Goal: Feedback & Contribution: Submit feedback/report problem

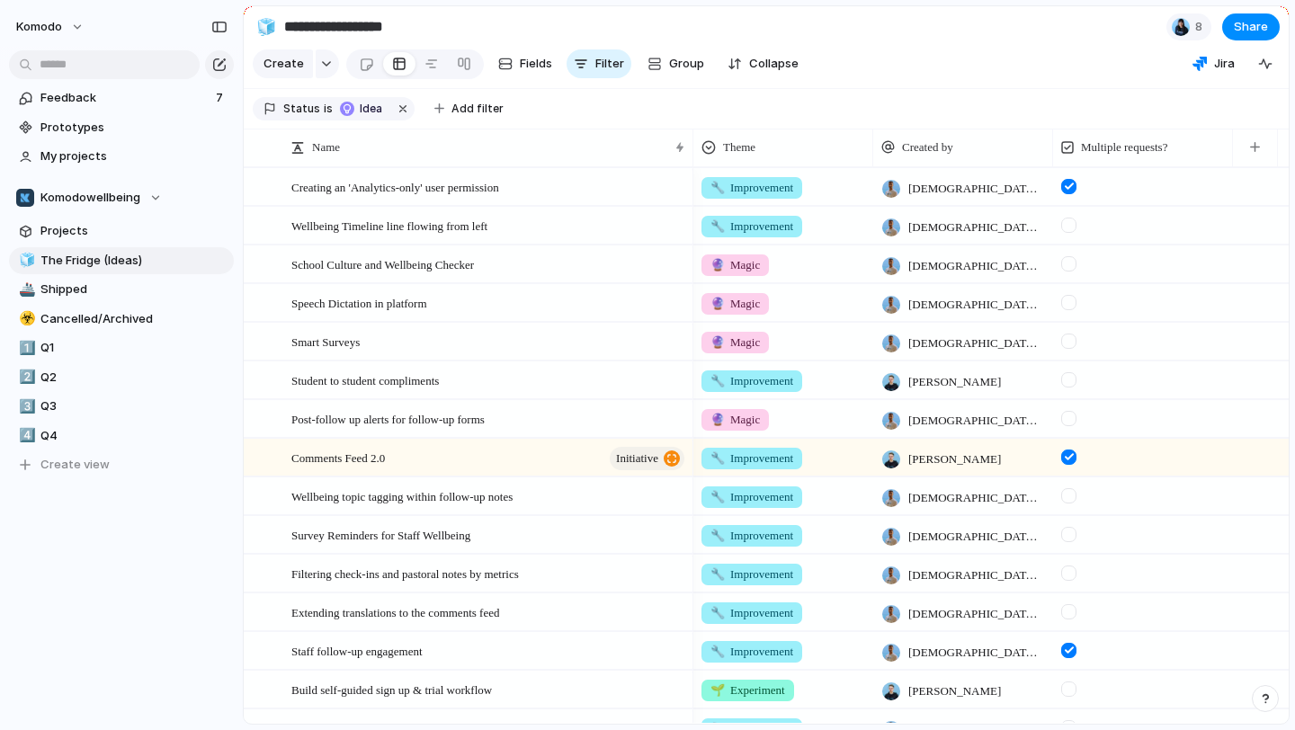
scroll to position [836, 0]
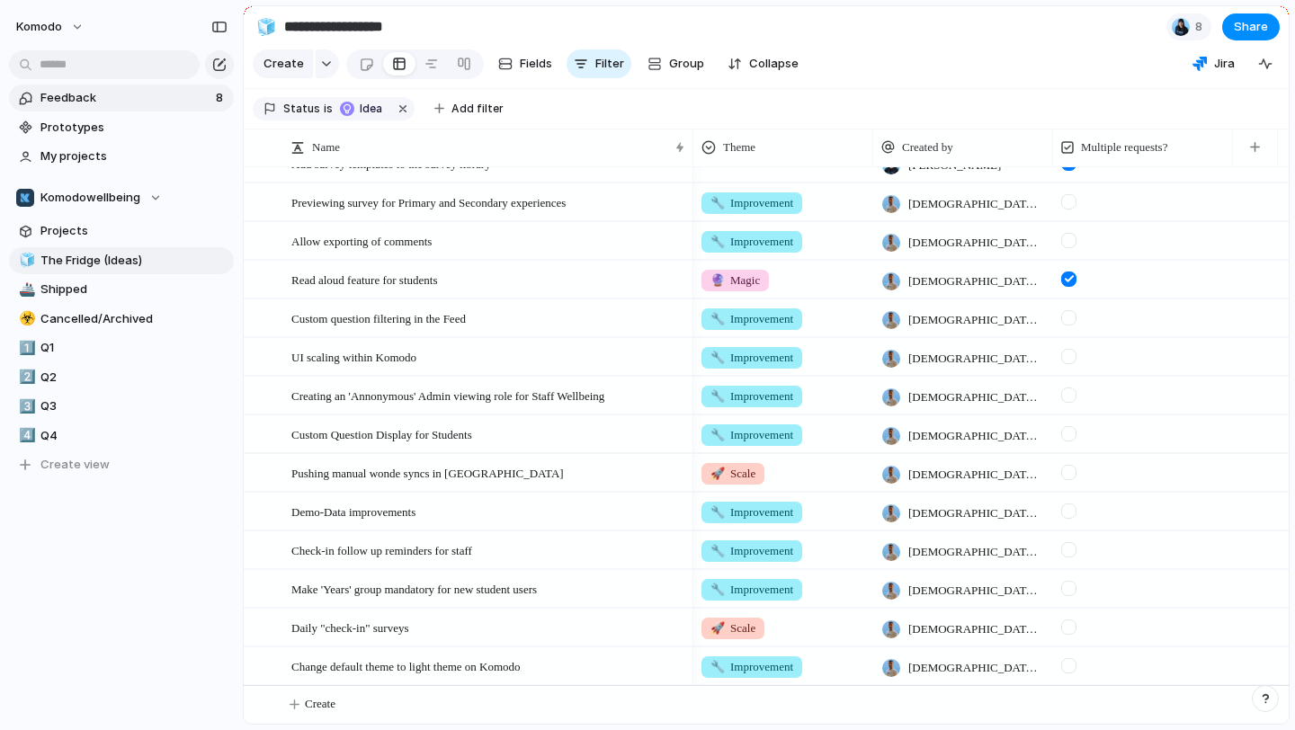
click at [186, 100] on span "Feedback" at bounding box center [125, 98] width 170 height 18
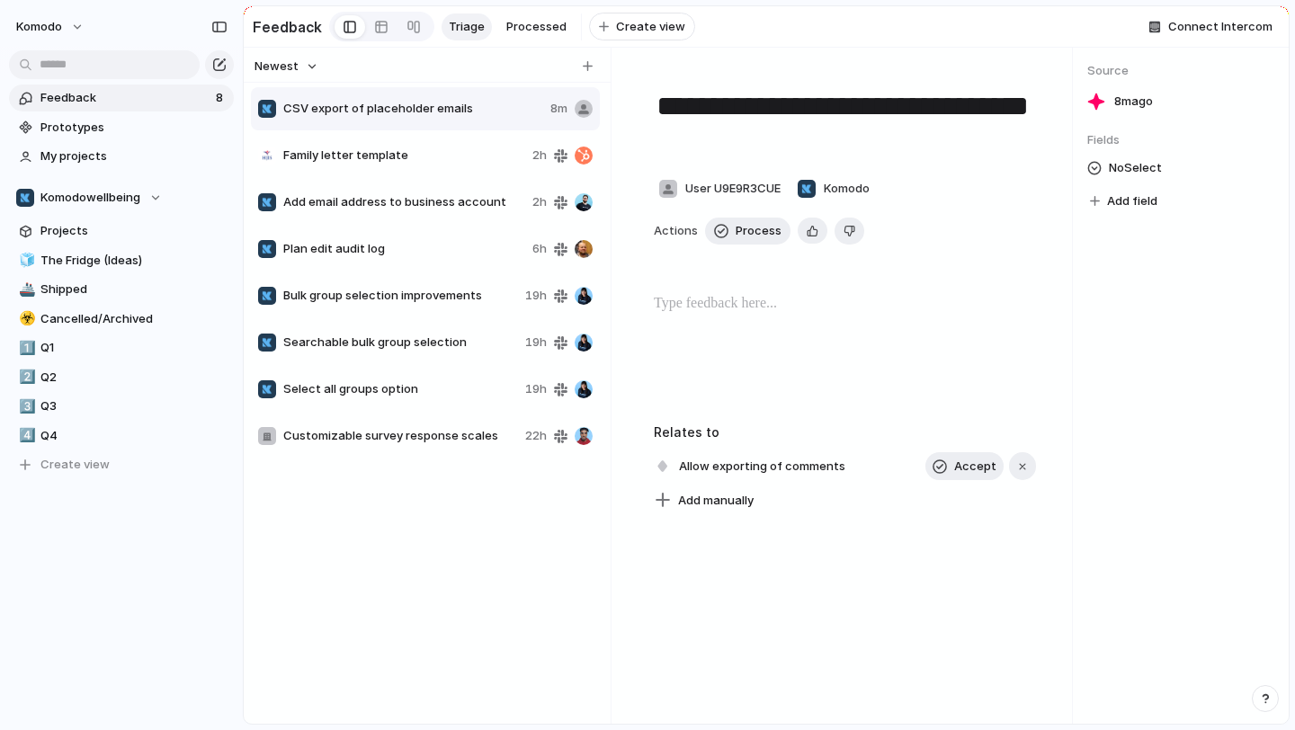
click at [448, 161] on span "Family letter template" at bounding box center [404, 156] width 242 height 18
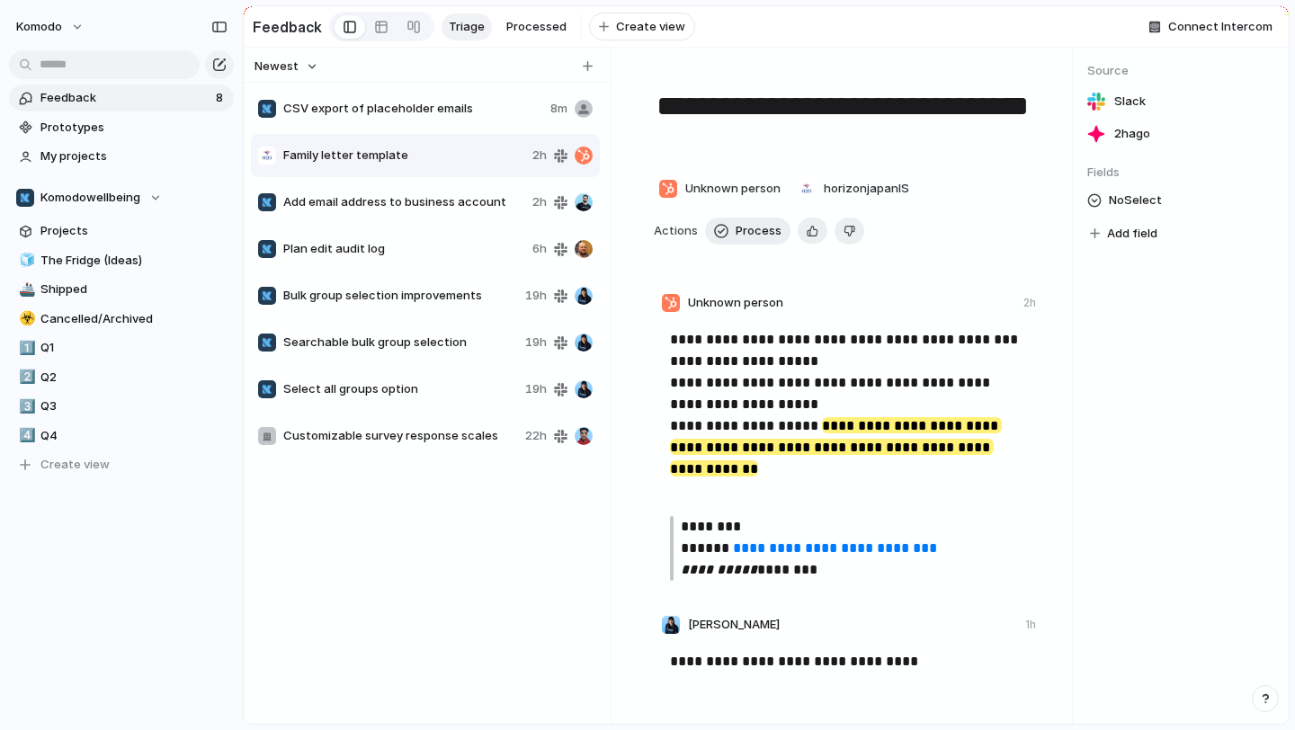
type textarea "**********"
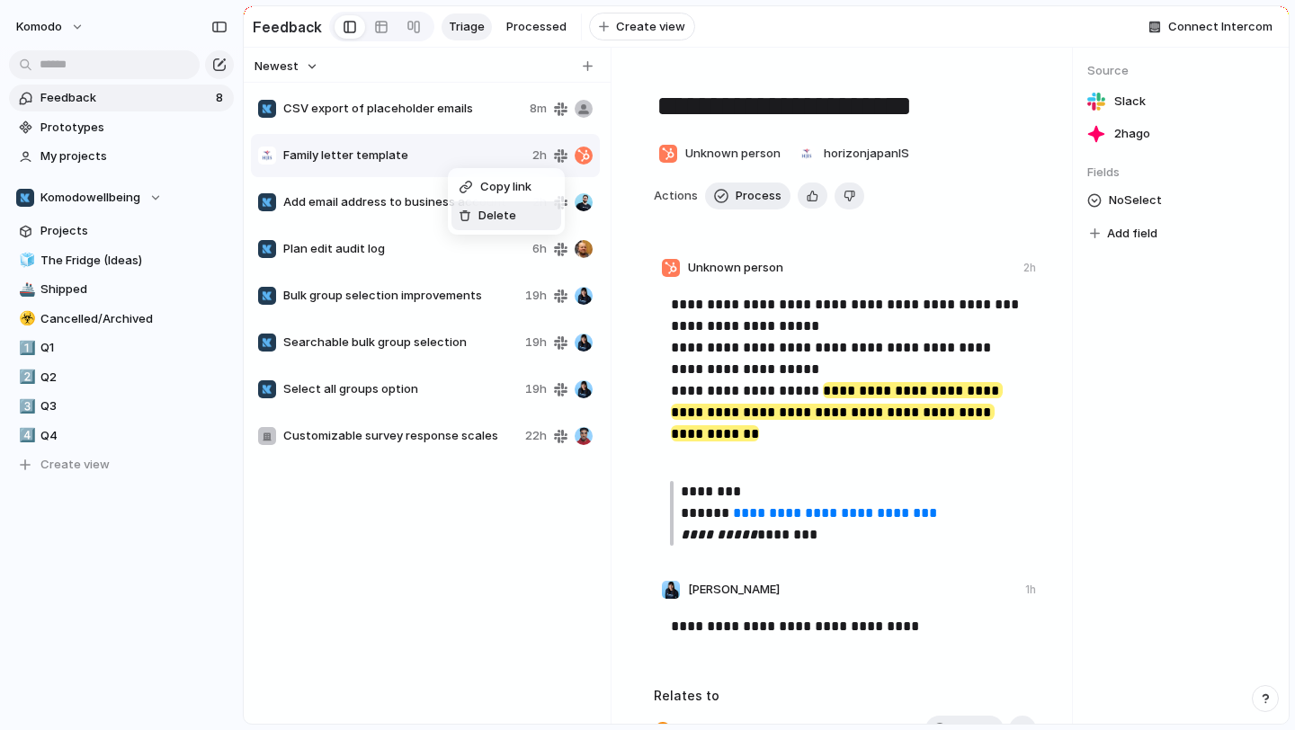
click at [481, 220] on span "Delete" at bounding box center [497, 216] width 38 height 18
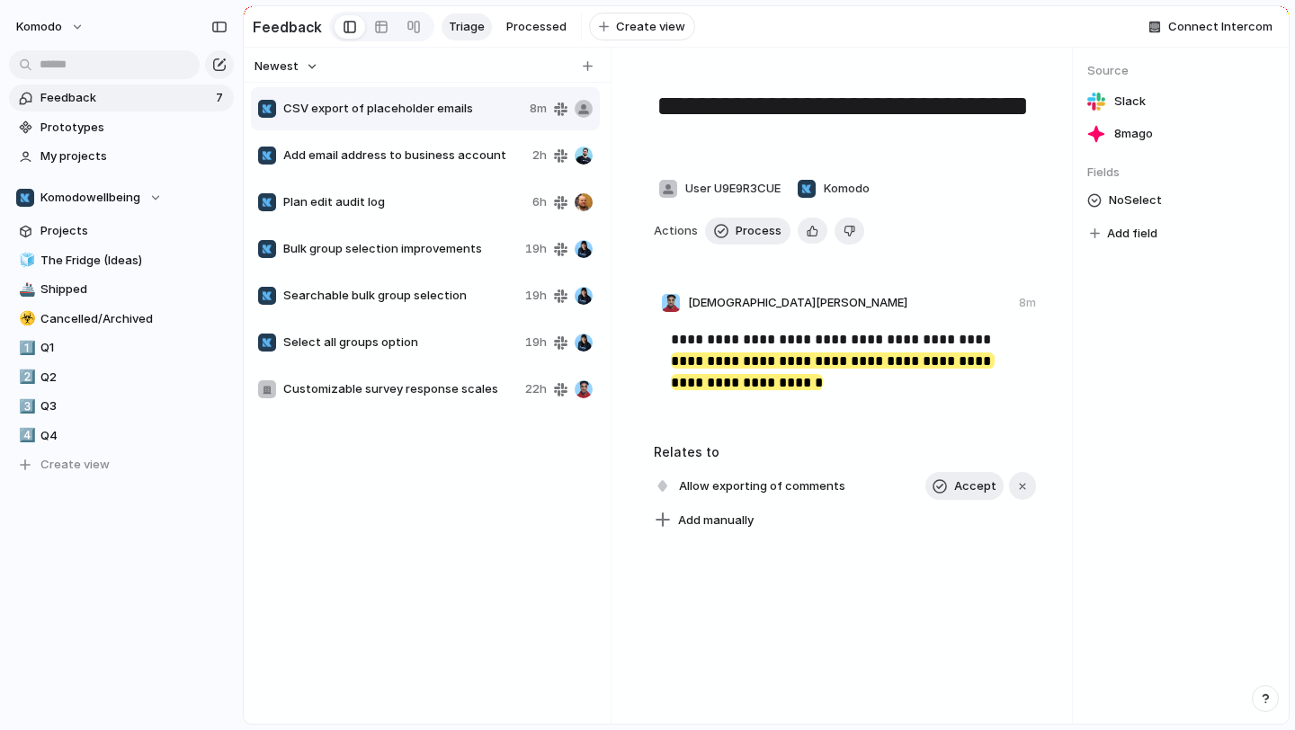
click at [407, 105] on span "CSV export of placeholder emails" at bounding box center [402, 109] width 239 height 18
click at [470, 162] on span "Delete" at bounding box center [489, 165] width 38 height 18
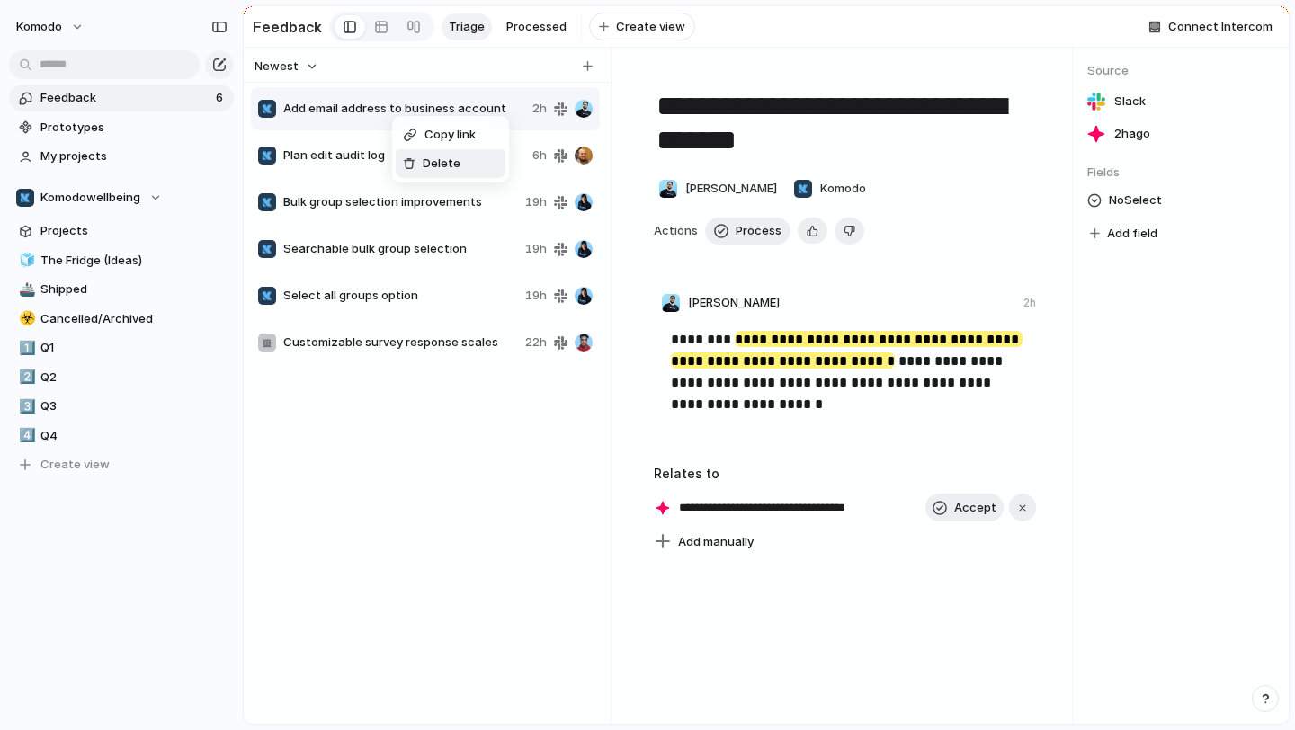
click at [436, 167] on span "Delete" at bounding box center [442, 164] width 38 height 18
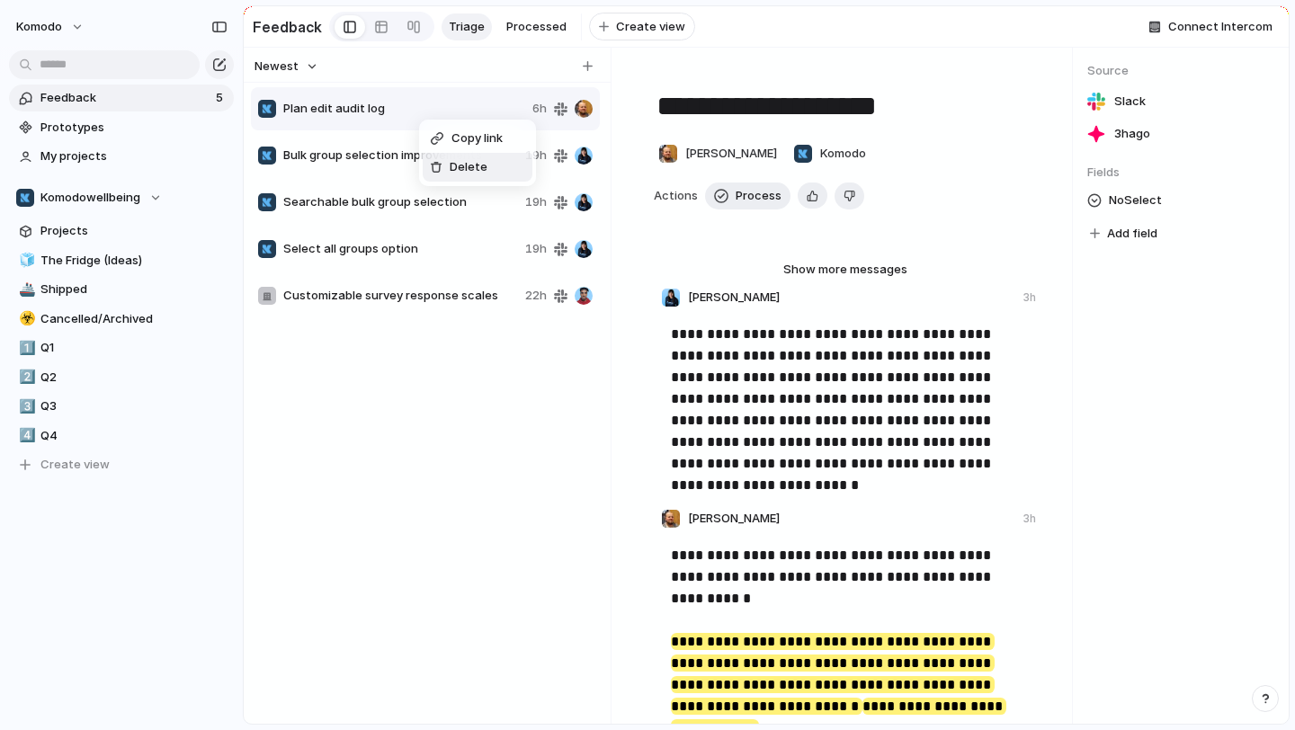
click at [444, 158] on div "Delete" at bounding box center [459, 167] width 58 height 18
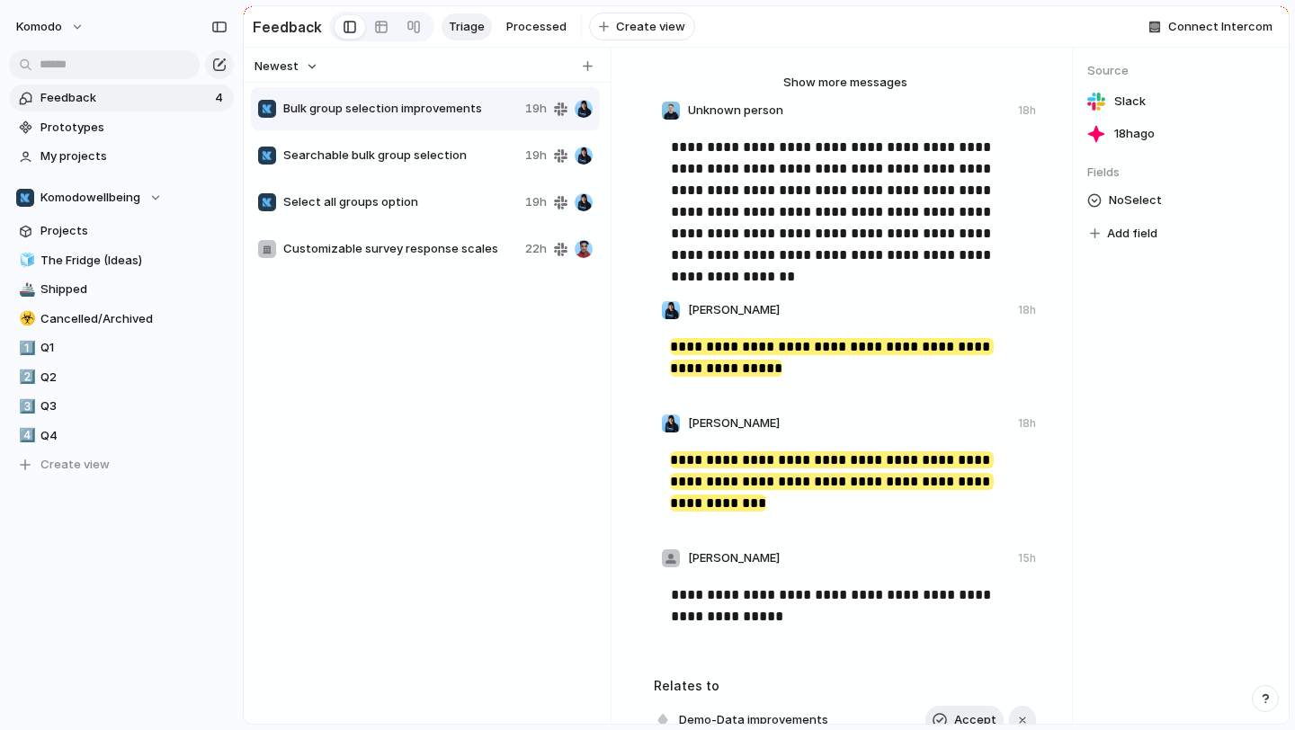
scroll to position [227, 0]
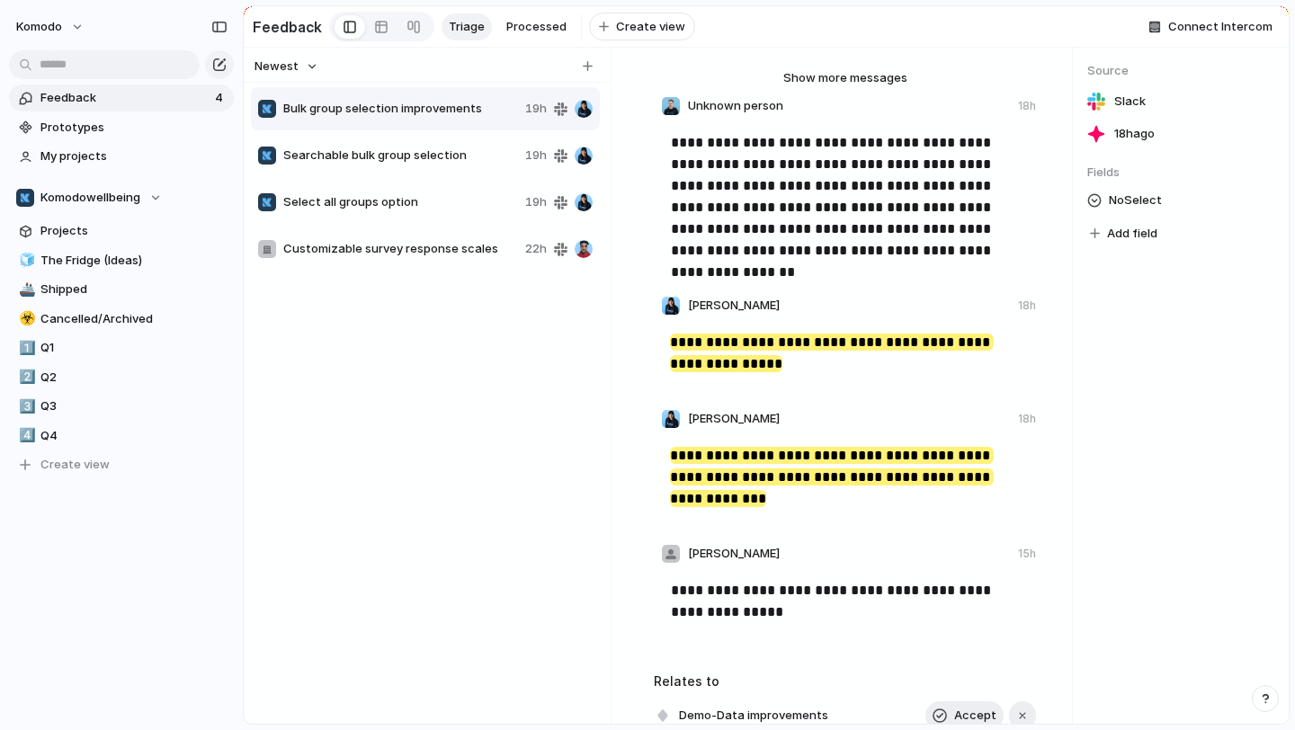
click at [438, 160] on span "Searchable bulk group selection" at bounding box center [400, 156] width 235 height 18
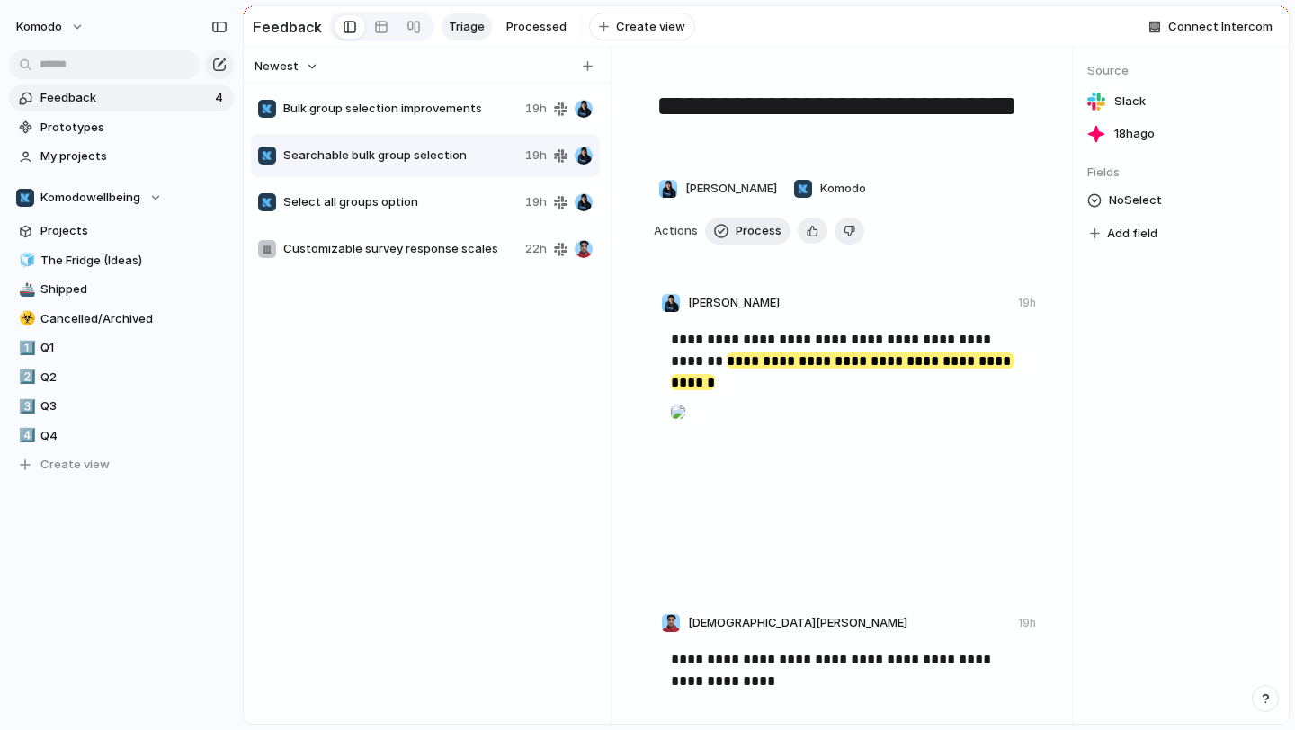
click at [419, 174] on div "Searchable bulk group selection 19h" at bounding box center [425, 155] width 349 height 43
click at [422, 199] on span "Select all groups option" at bounding box center [400, 202] width 235 height 18
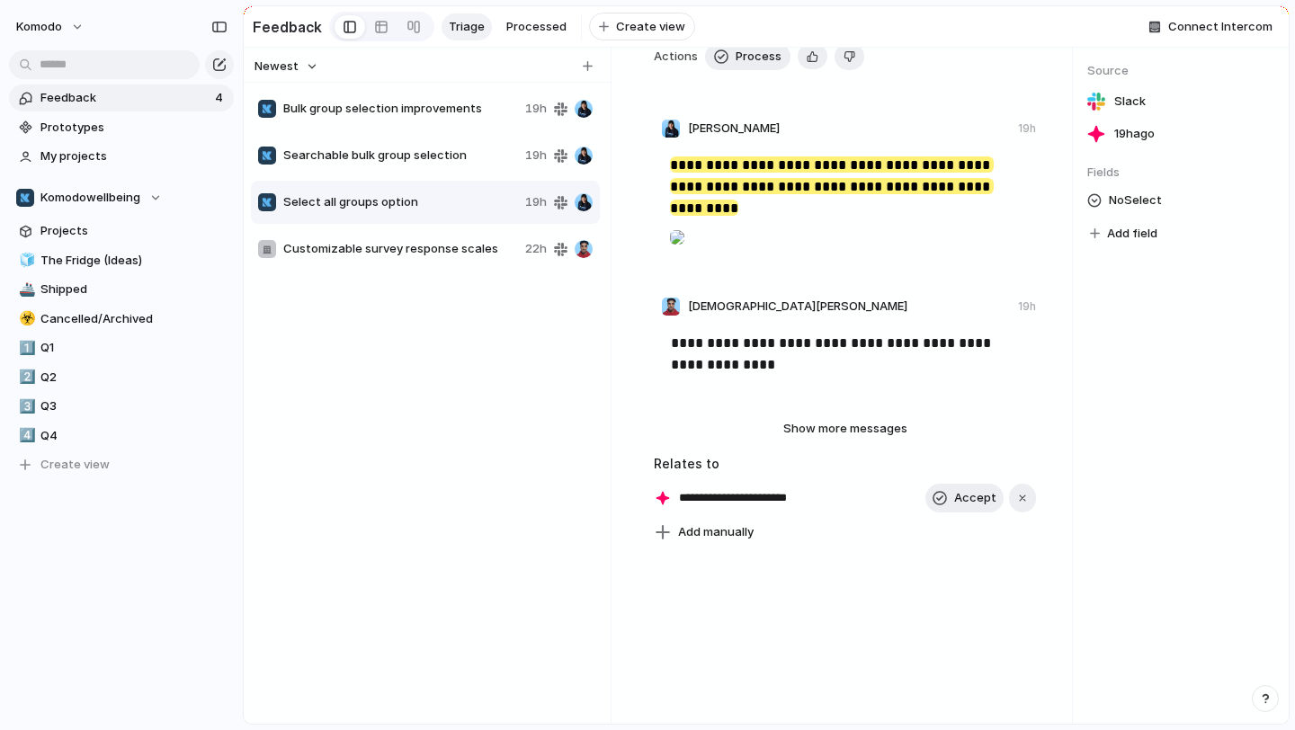
scroll to position [141, 0]
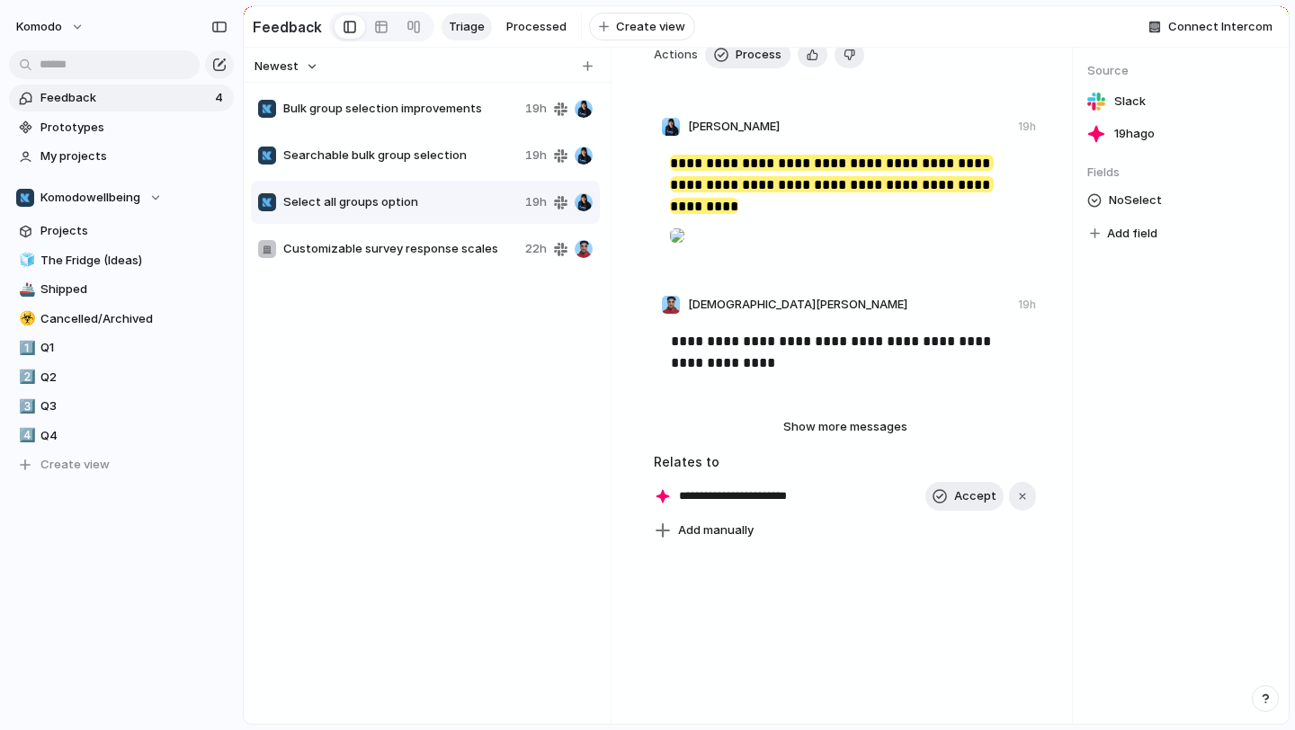
click at [388, 244] on span "Customizable survey response scales" at bounding box center [400, 249] width 235 height 18
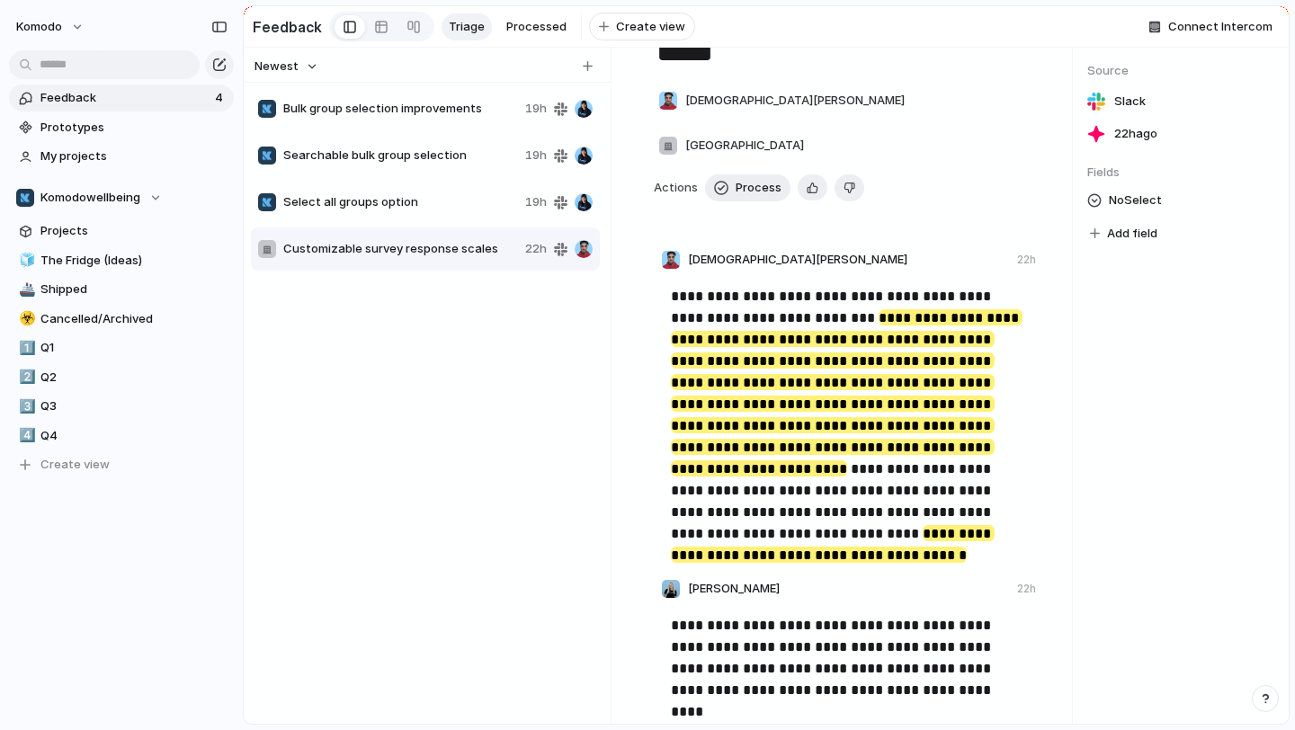
scroll to position [94, 0]
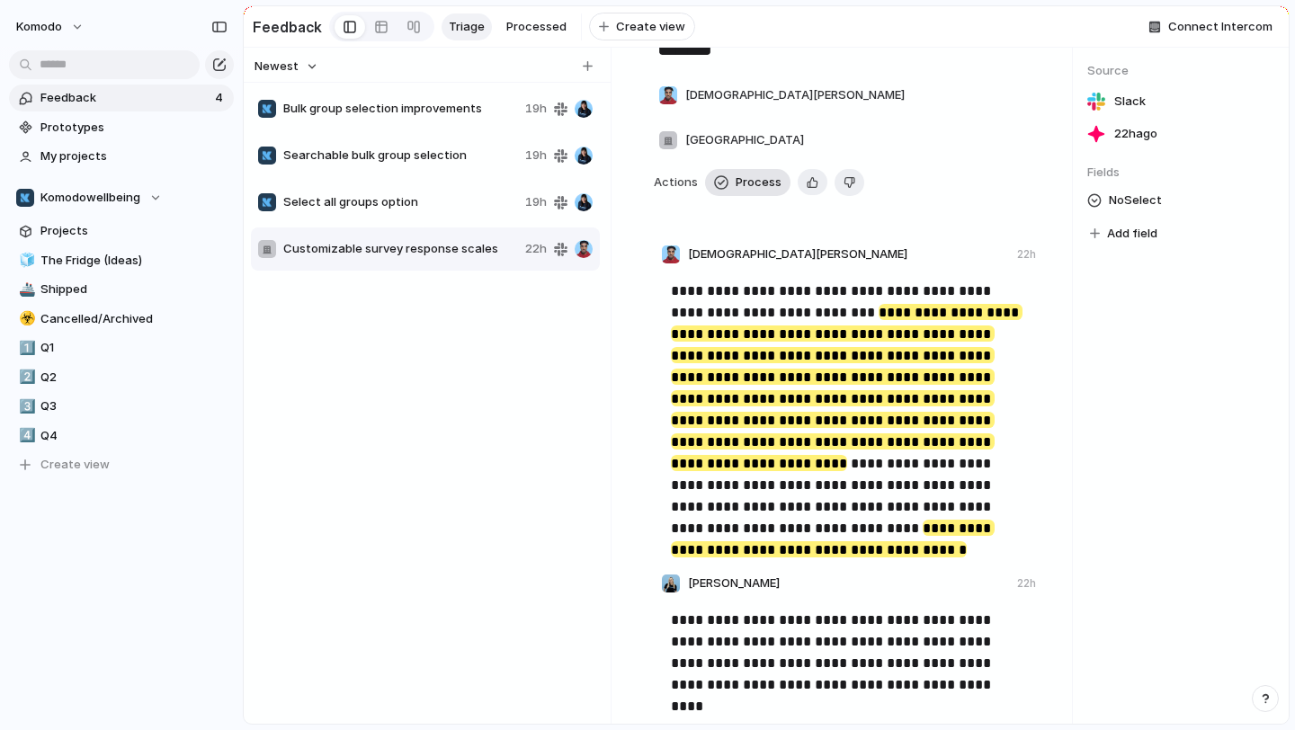
click at [745, 174] on span "Process" at bounding box center [759, 183] width 46 height 18
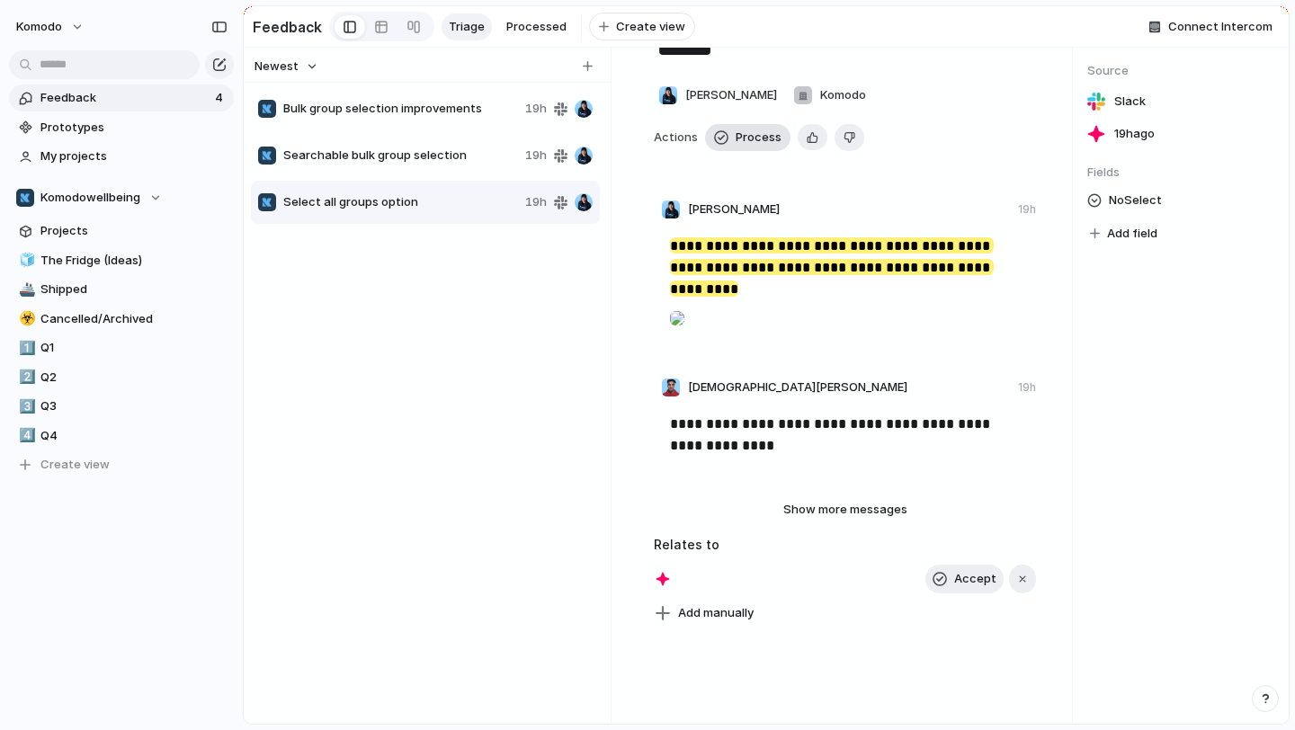
type textarea "**********"
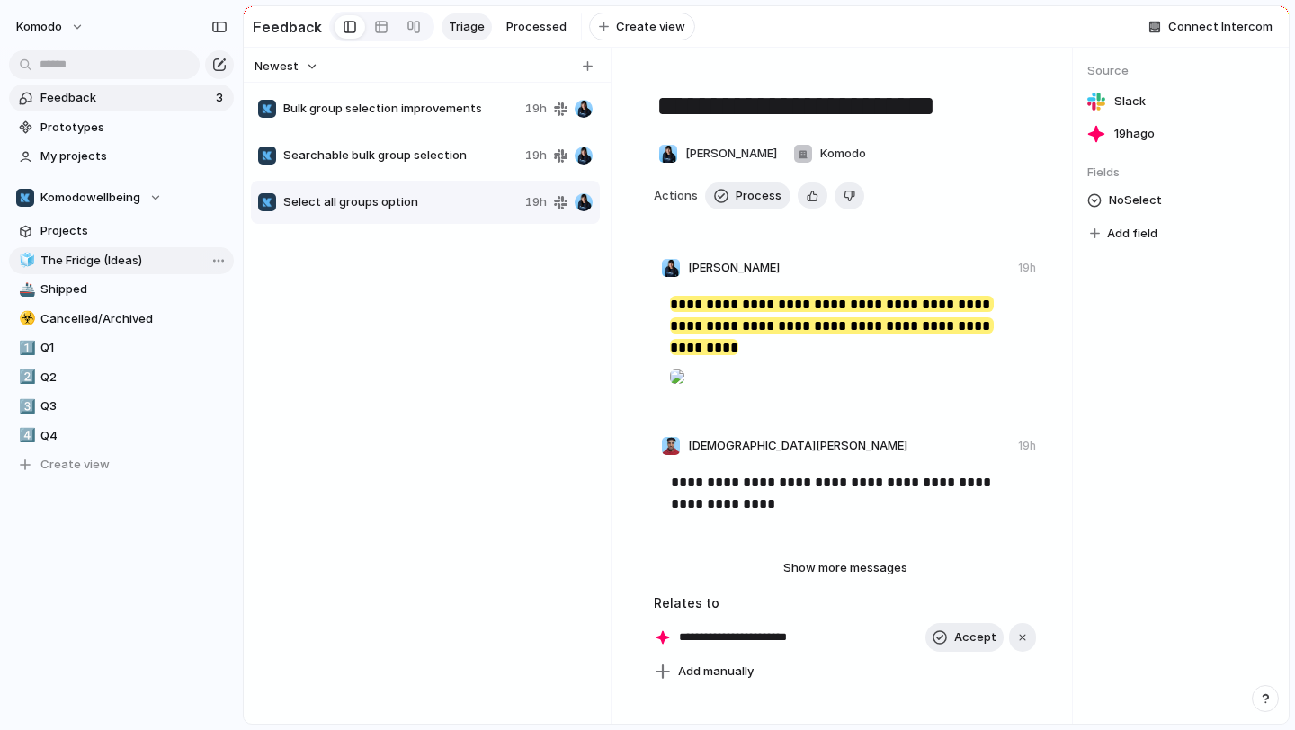
click at [121, 263] on span "The Fridge (Ideas)" at bounding box center [133, 261] width 187 height 18
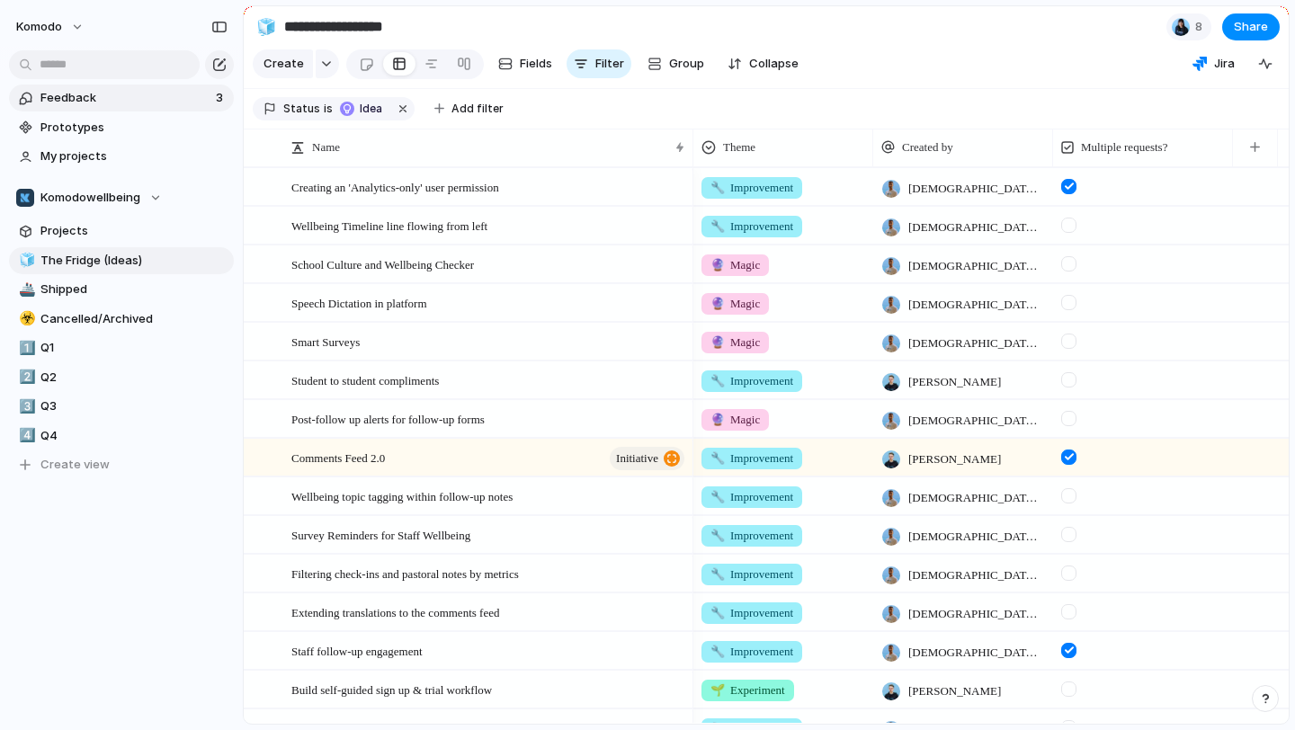
click at [57, 108] on link "Feedback 3" at bounding box center [121, 98] width 225 height 27
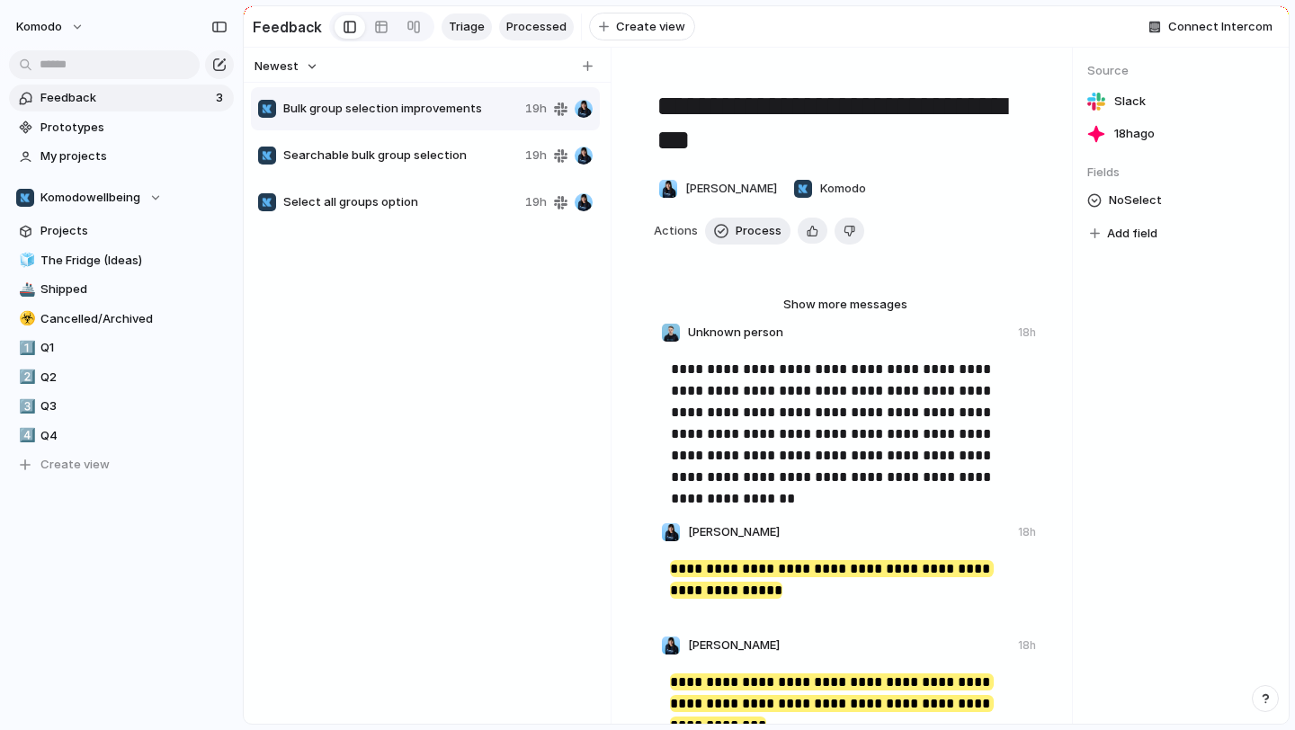
click at [506, 20] on span "Processed" at bounding box center [536, 27] width 60 height 18
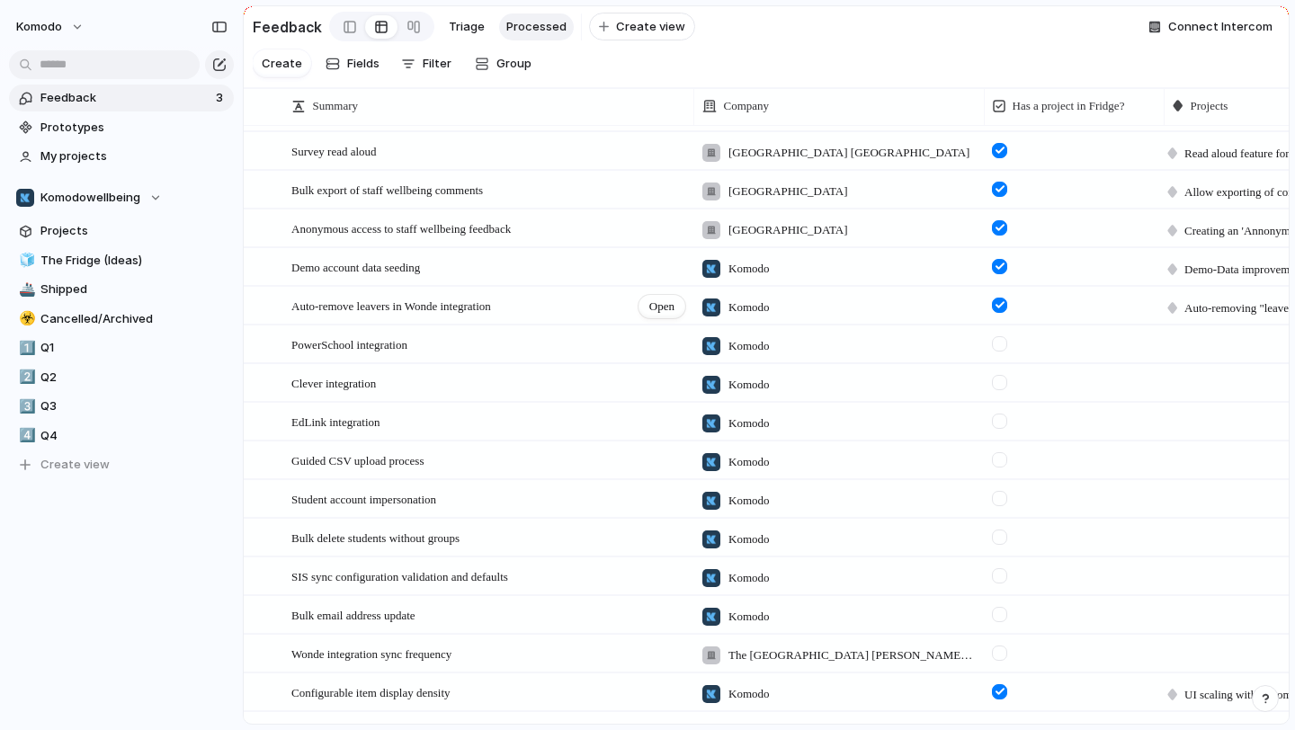
scroll to position [346, 0]
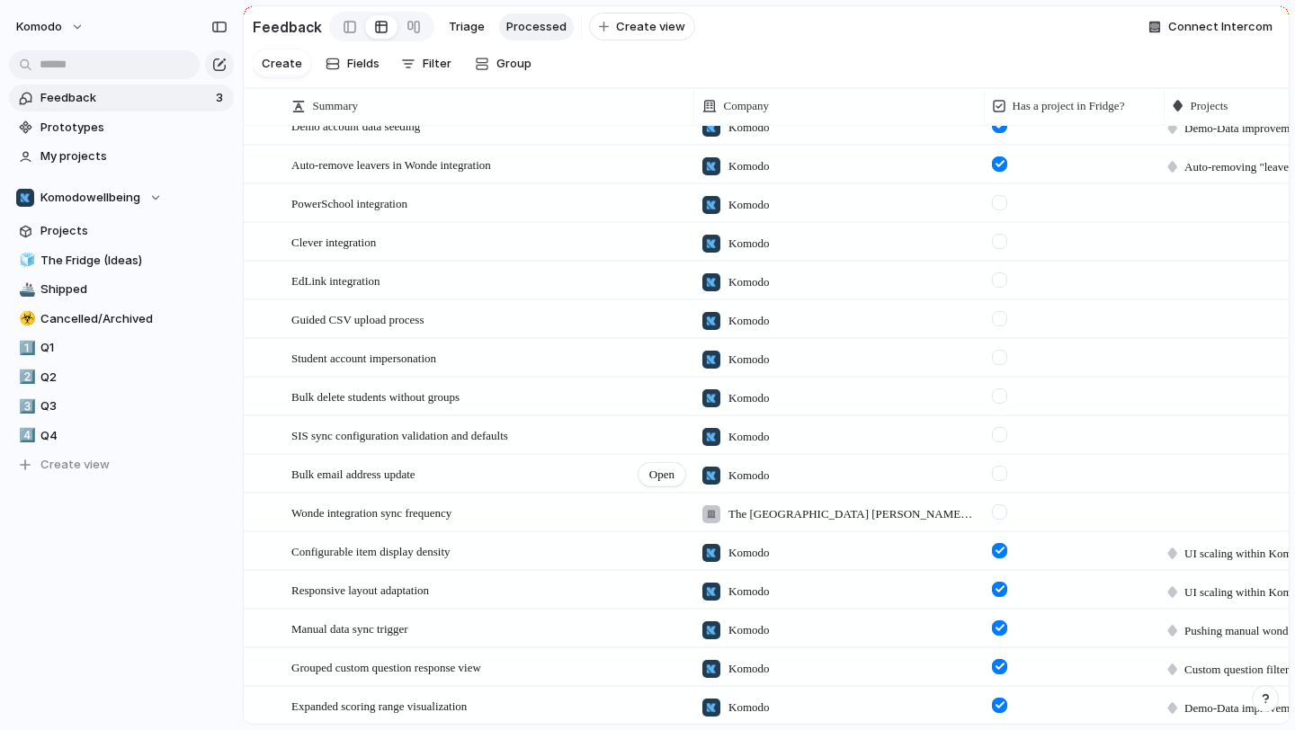
click at [522, 469] on div "Bulk email address update Open" at bounding box center [489, 475] width 396 height 38
click at [670, 471] on span "Open" at bounding box center [661, 475] width 25 height 18
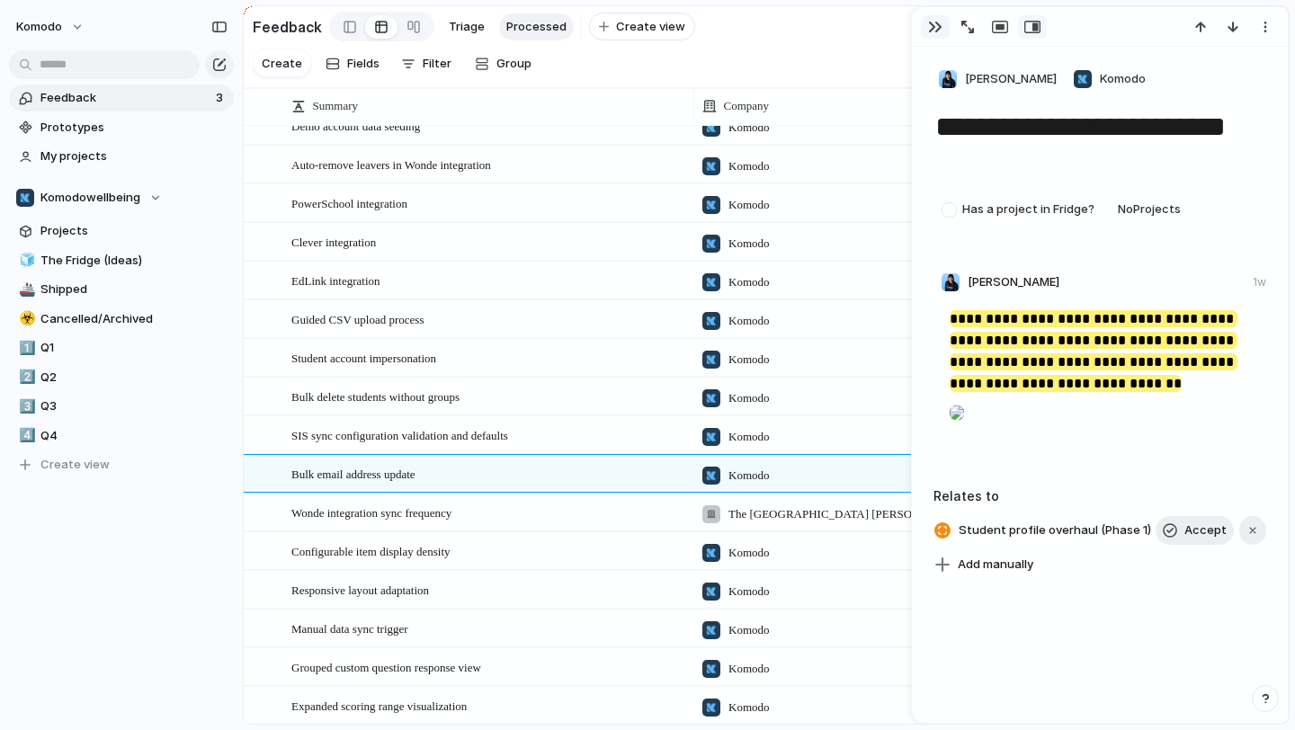
click at [934, 23] on div "button" at bounding box center [935, 27] width 14 height 14
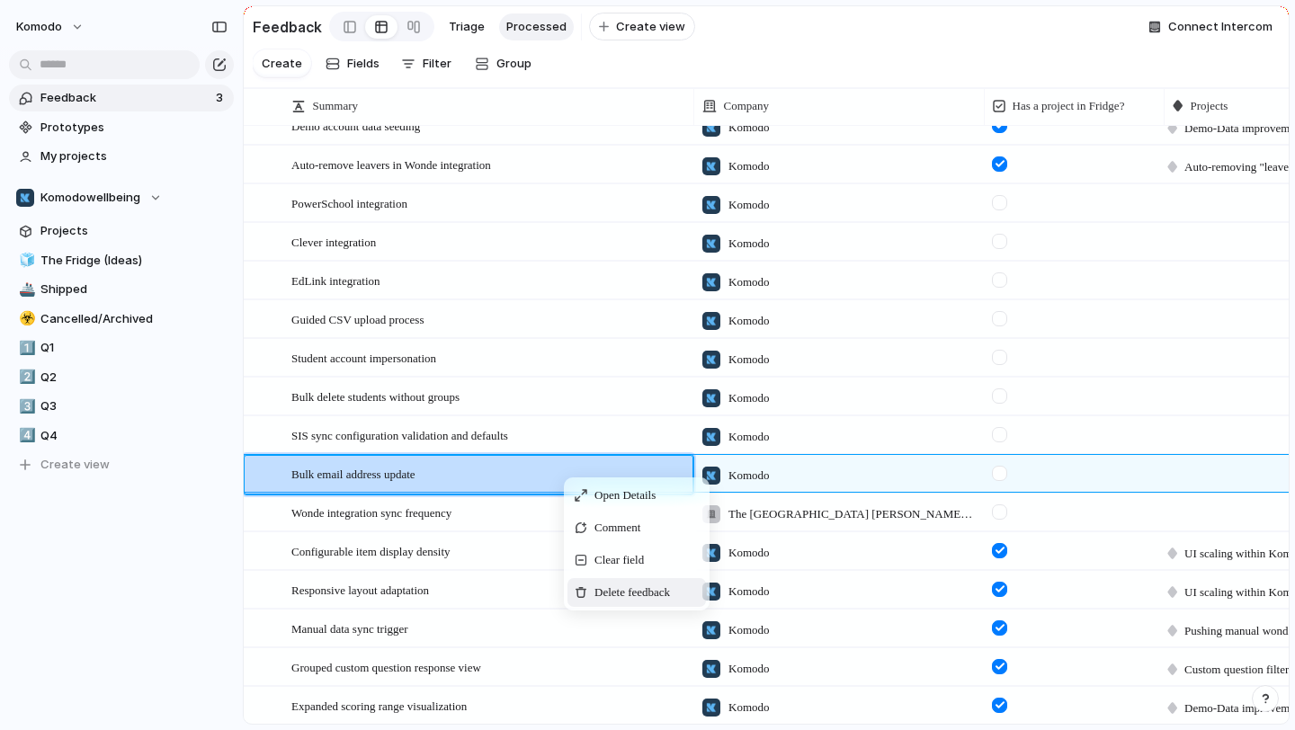
click at [640, 584] on span "Delete feedback" at bounding box center [632, 593] width 76 height 18
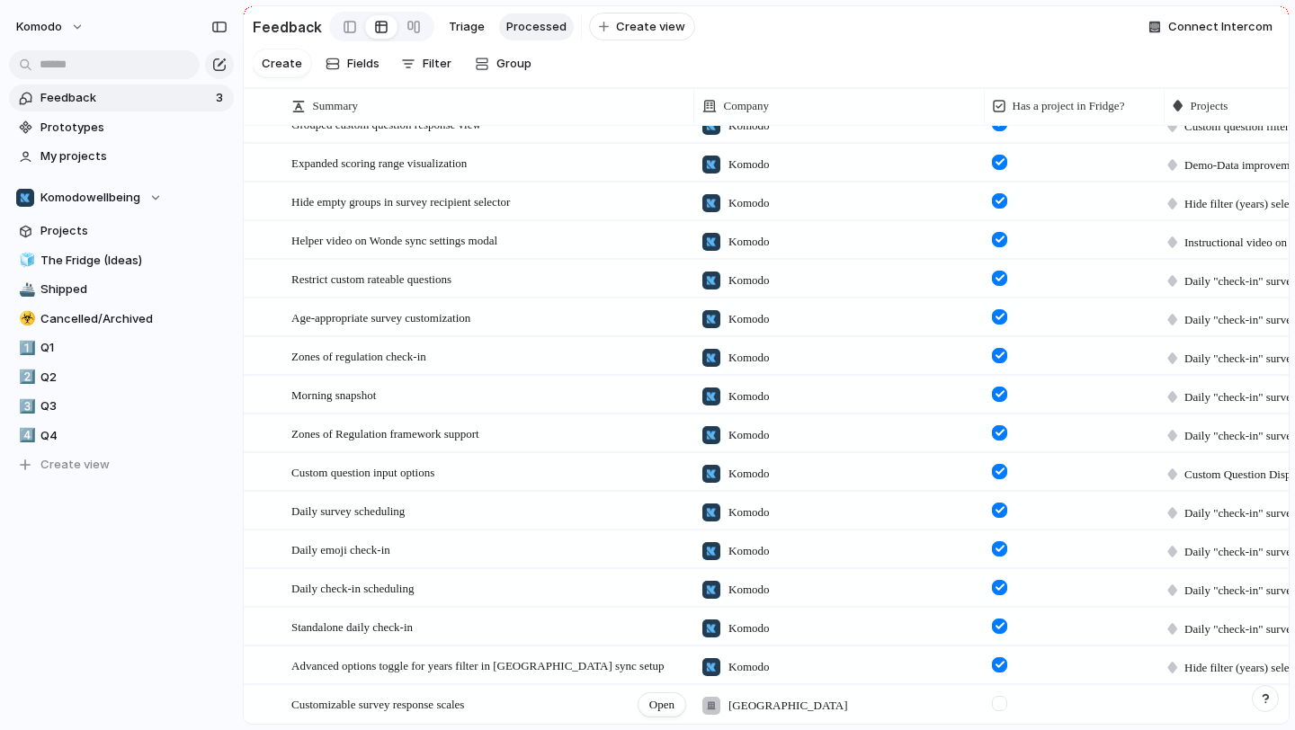
click at [534, 704] on div "Customizable survey response scales Open" at bounding box center [489, 705] width 396 height 38
click at [657, 701] on span "Open" at bounding box center [661, 705] width 25 height 18
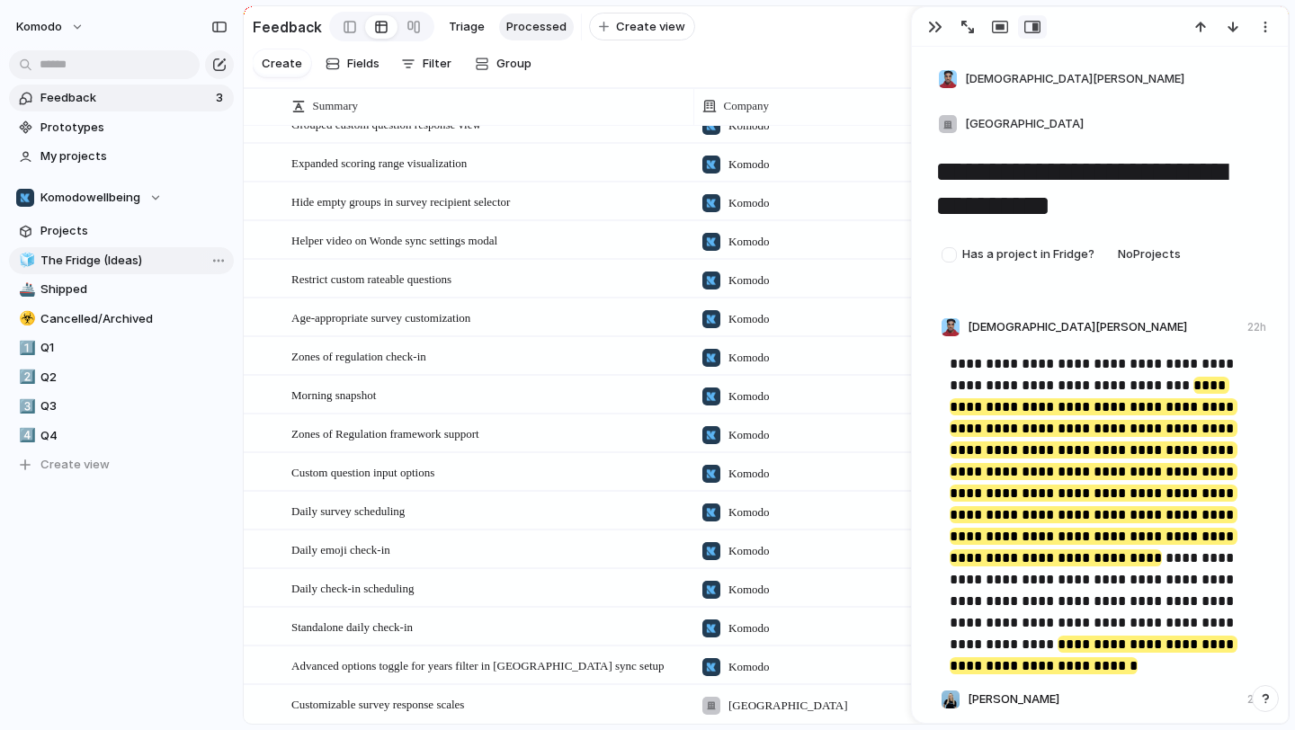
click at [131, 254] on span "The Fridge (Ideas)" at bounding box center [133, 261] width 187 height 18
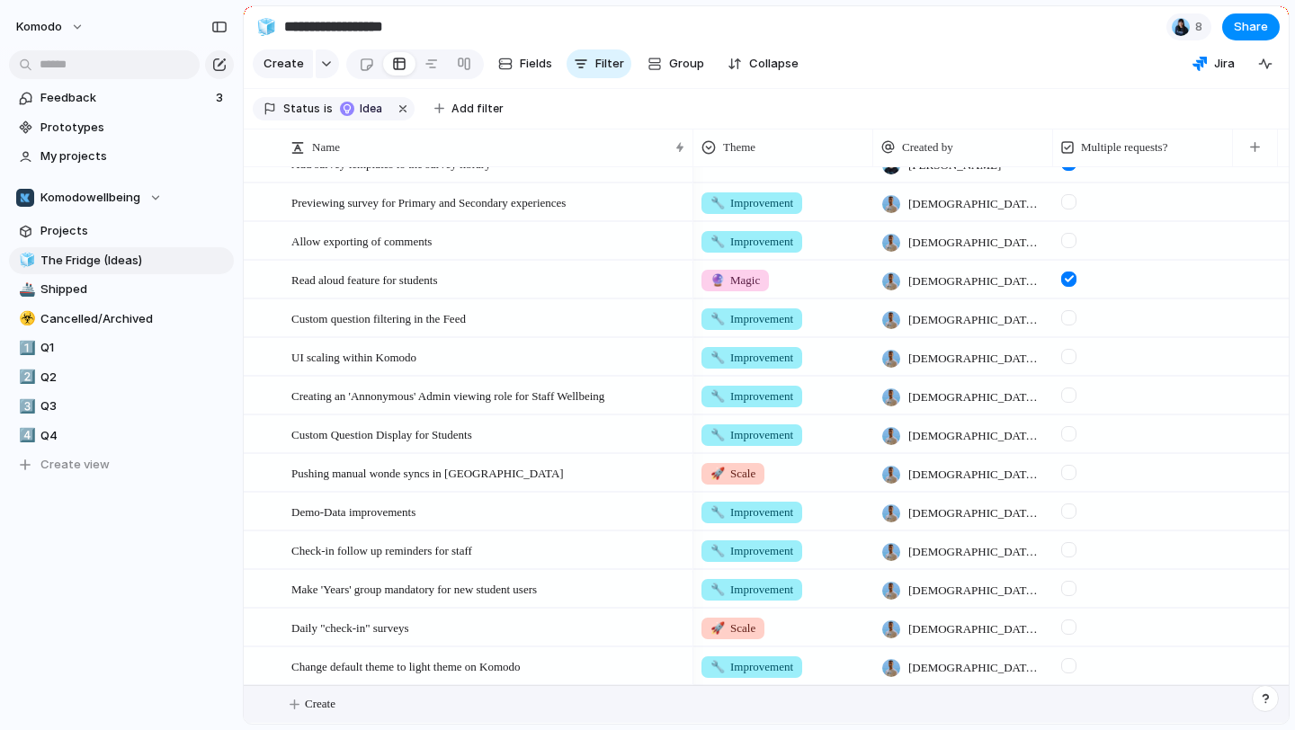
click at [335, 701] on span "Create" at bounding box center [320, 704] width 31 height 18
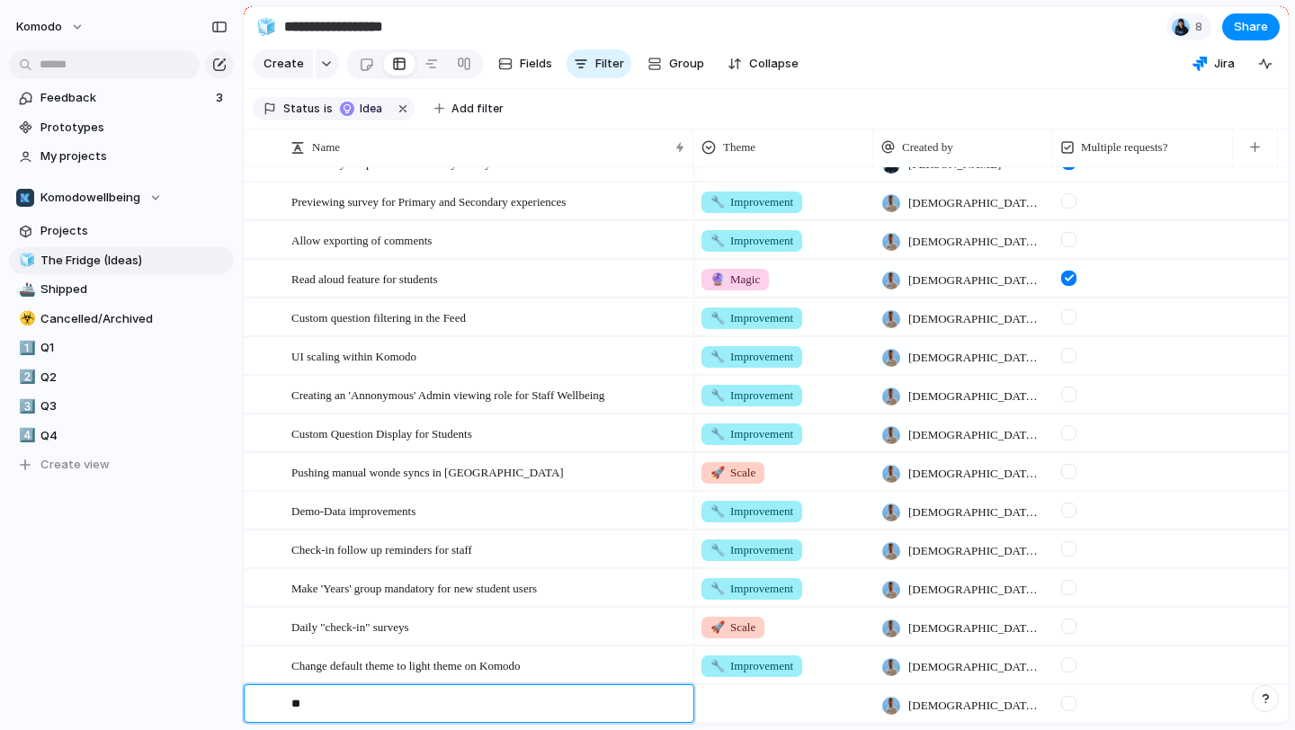
type textarea "*"
type textarea "**********"
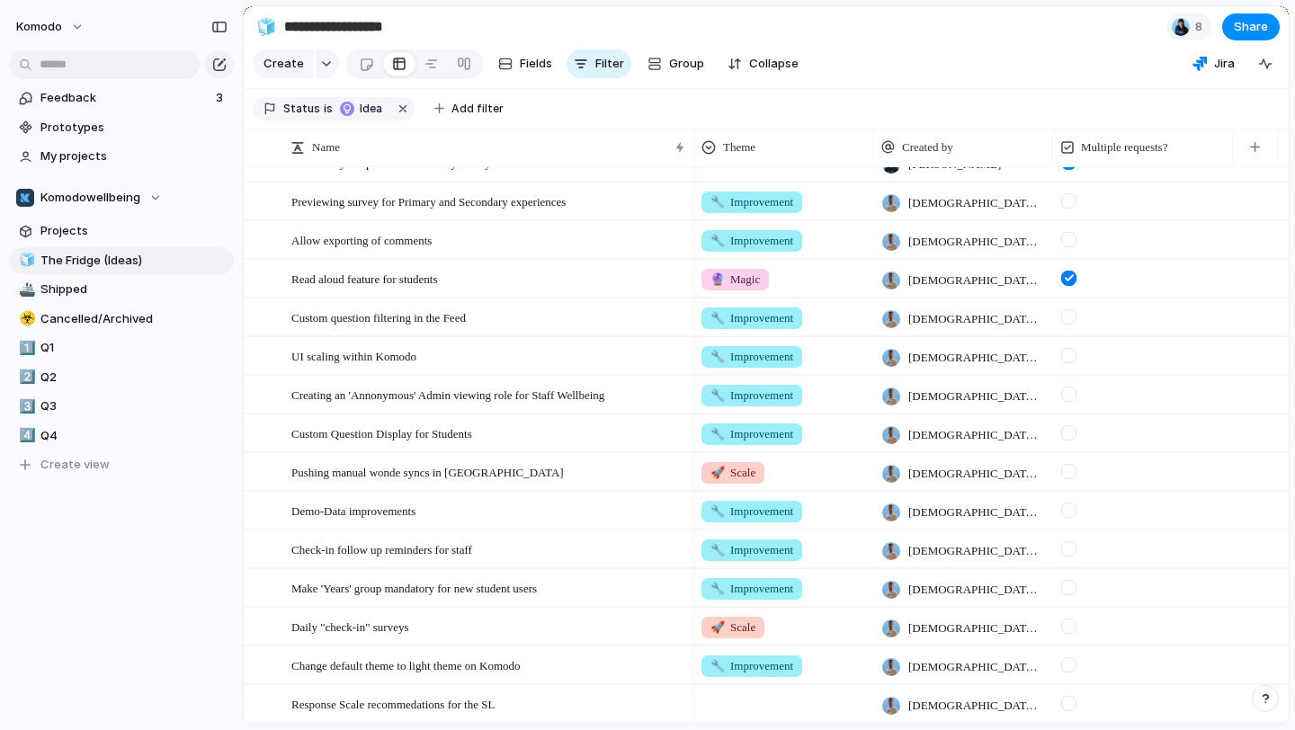
click at [794, 690] on div at bounding box center [783, 701] width 178 height 30
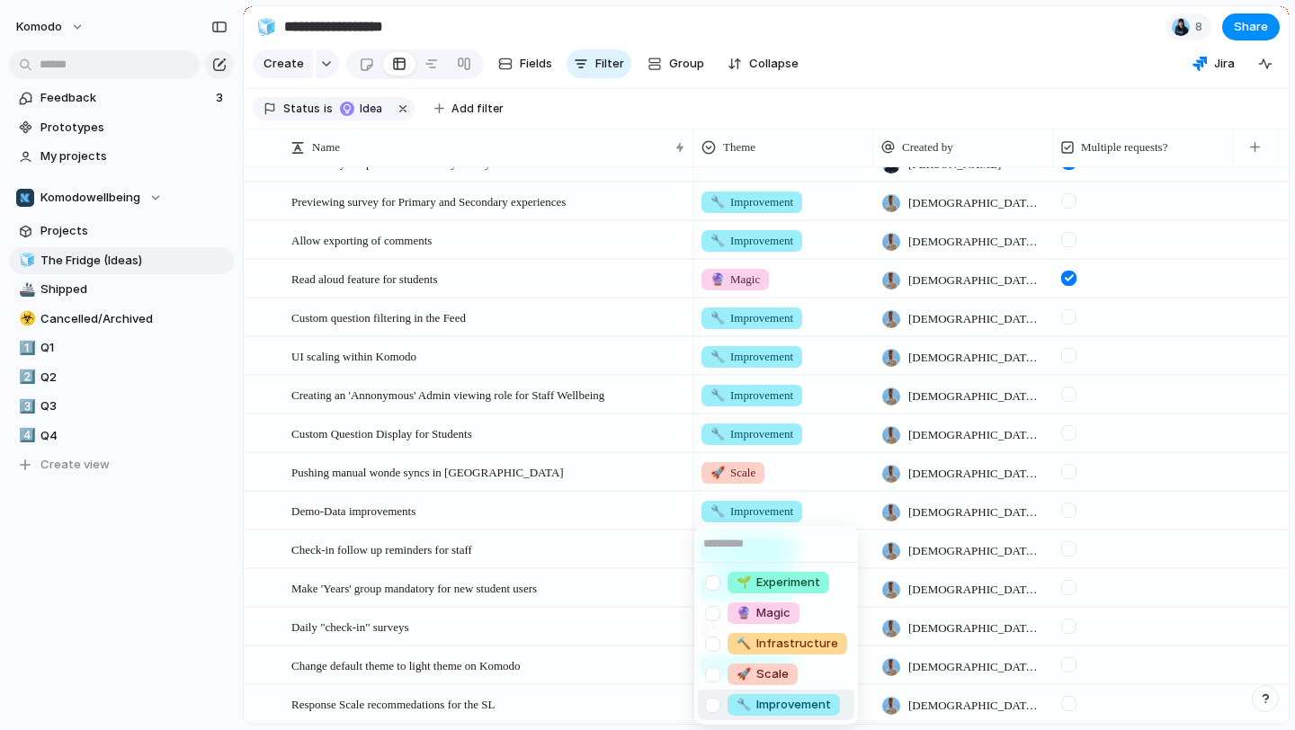
click at [791, 703] on span "🔧 Improvement" at bounding box center [784, 705] width 94 height 18
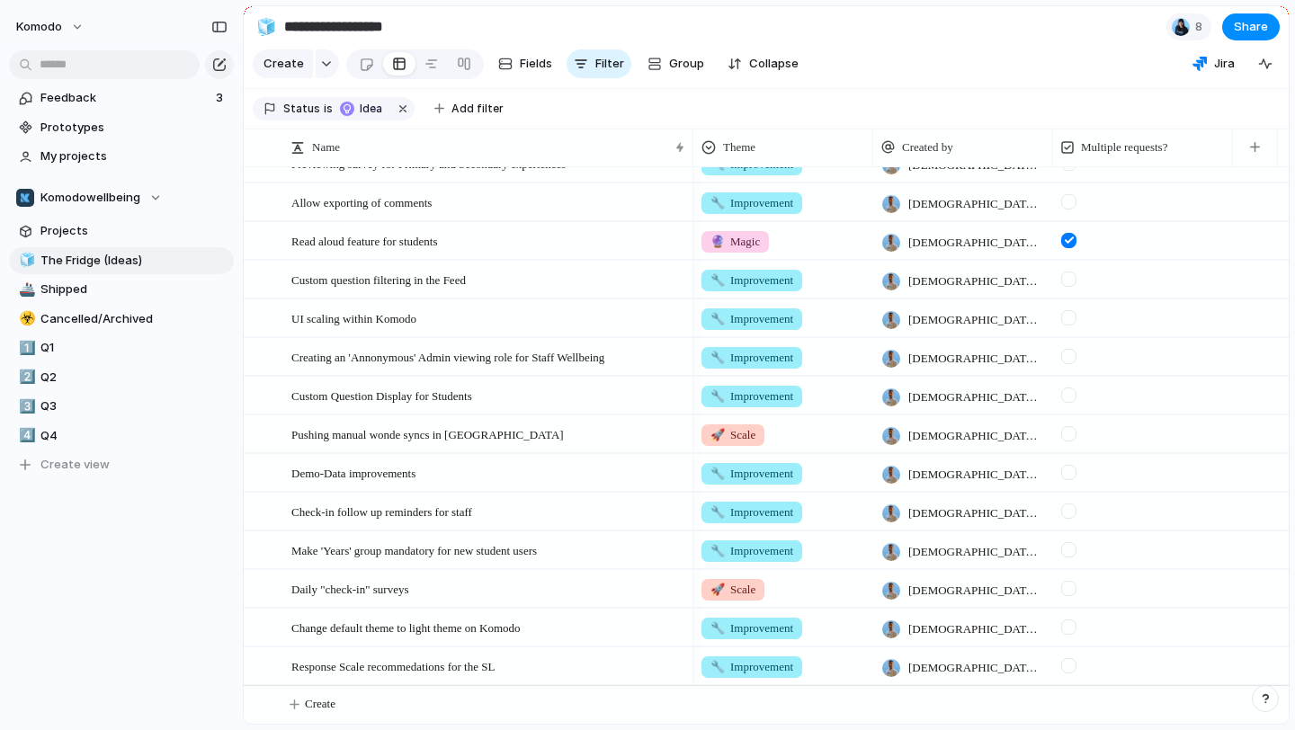
scroll to position [826, 0]
click at [583, 675] on div "Response Scale recommedations for the SL" at bounding box center [489, 666] width 396 height 37
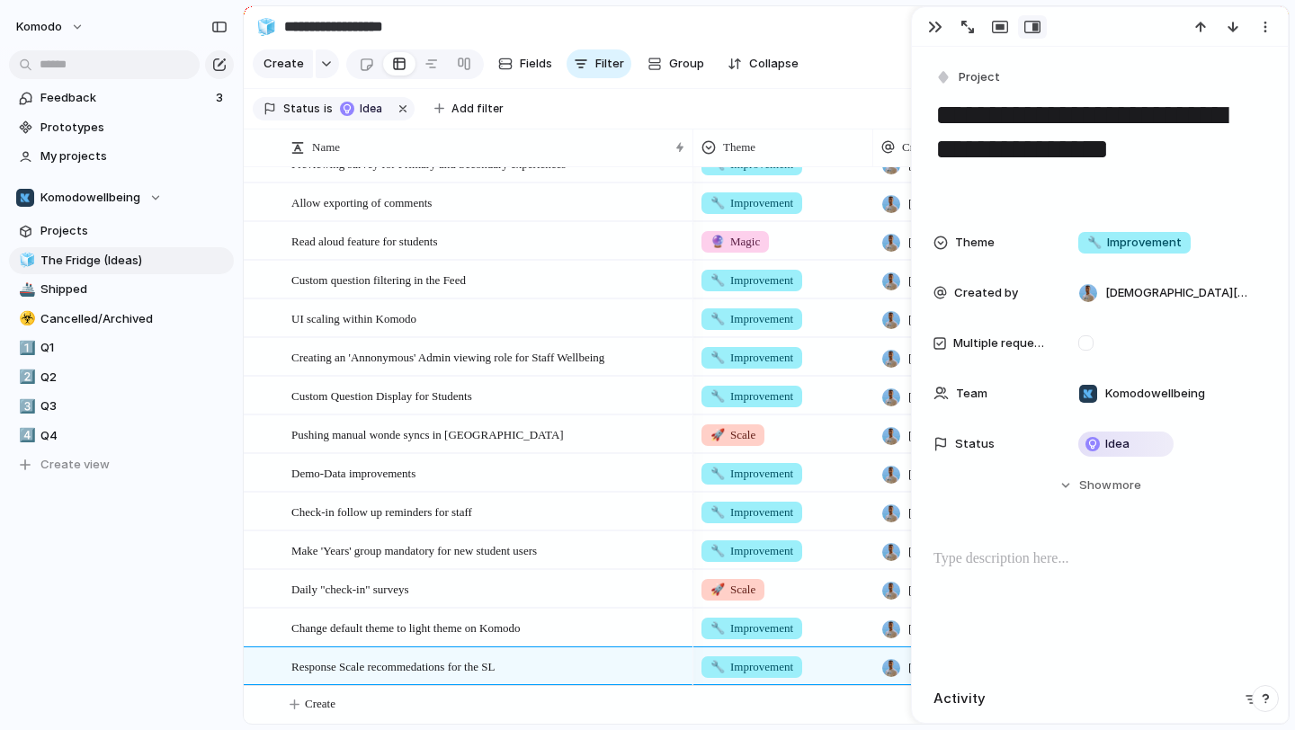
click at [1071, 565] on p at bounding box center [1100, 560] width 333 height 22
click at [974, 558] on p "********" at bounding box center [1100, 560] width 333 height 22
drag, startPoint x: 1013, startPoint y: 554, endPoint x: 842, endPoint y: 559, distance: 170.9
click at [842, 559] on main "**********" at bounding box center [766, 364] width 1047 height 719
click at [1024, 524] on button "Headings" at bounding box center [988, 522] width 91 height 29
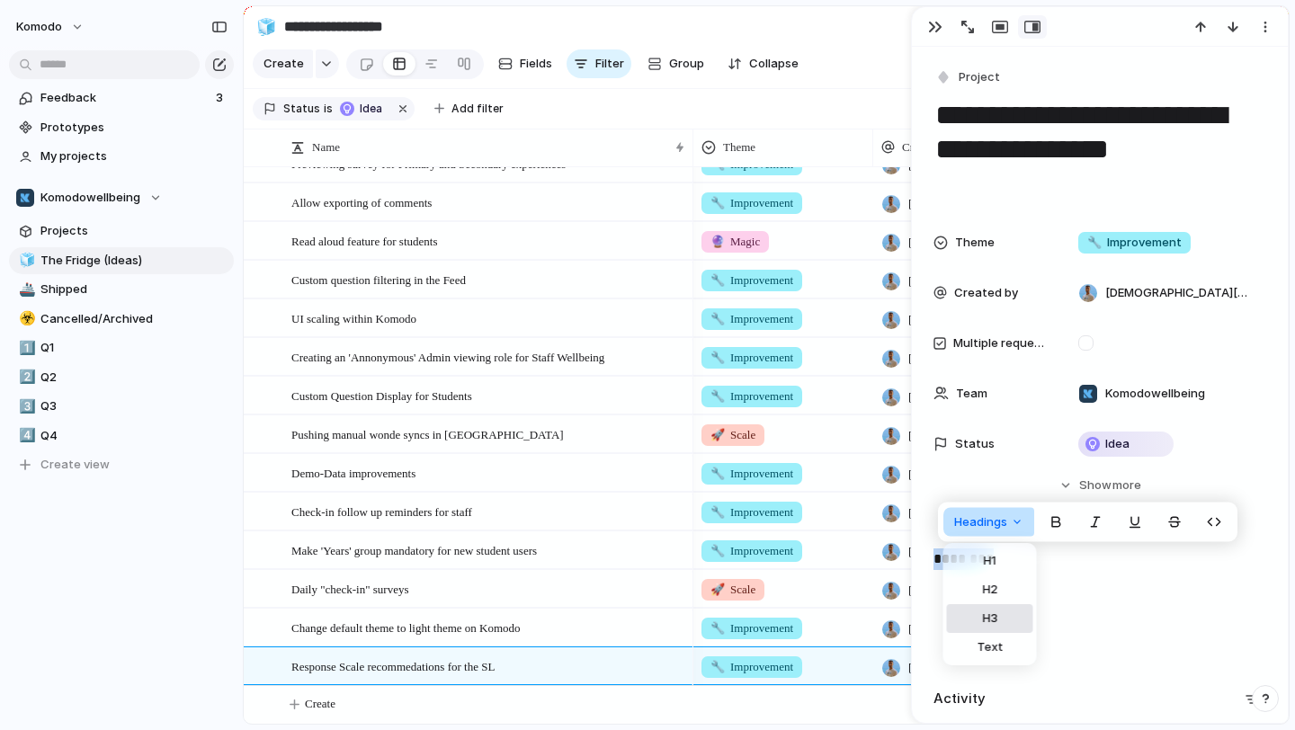
click at [994, 613] on span "H3" at bounding box center [989, 619] width 15 height 18
click at [1032, 570] on h3 "********" at bounding box center [1100, 564] width 333 height 31
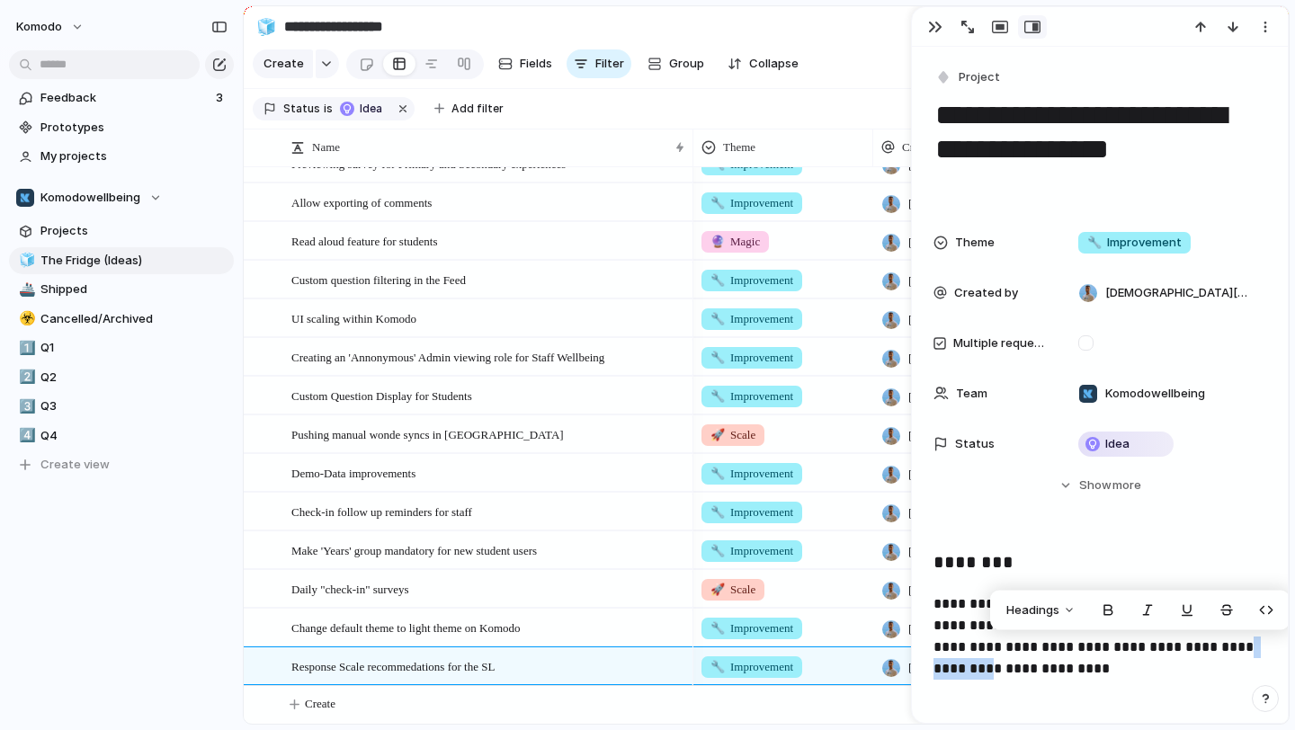
drag, startPoint x: 1237, startPoint y: 653, endPoint x: 1166, endPoint y: 639, distance: 72.5
click at [1166, 639] on p "**********" at bounding box center [1100, 637] width 333 height 86
click at [1136, 669] on p "**********" at bounding box center [1100, 637] width 333 height 86
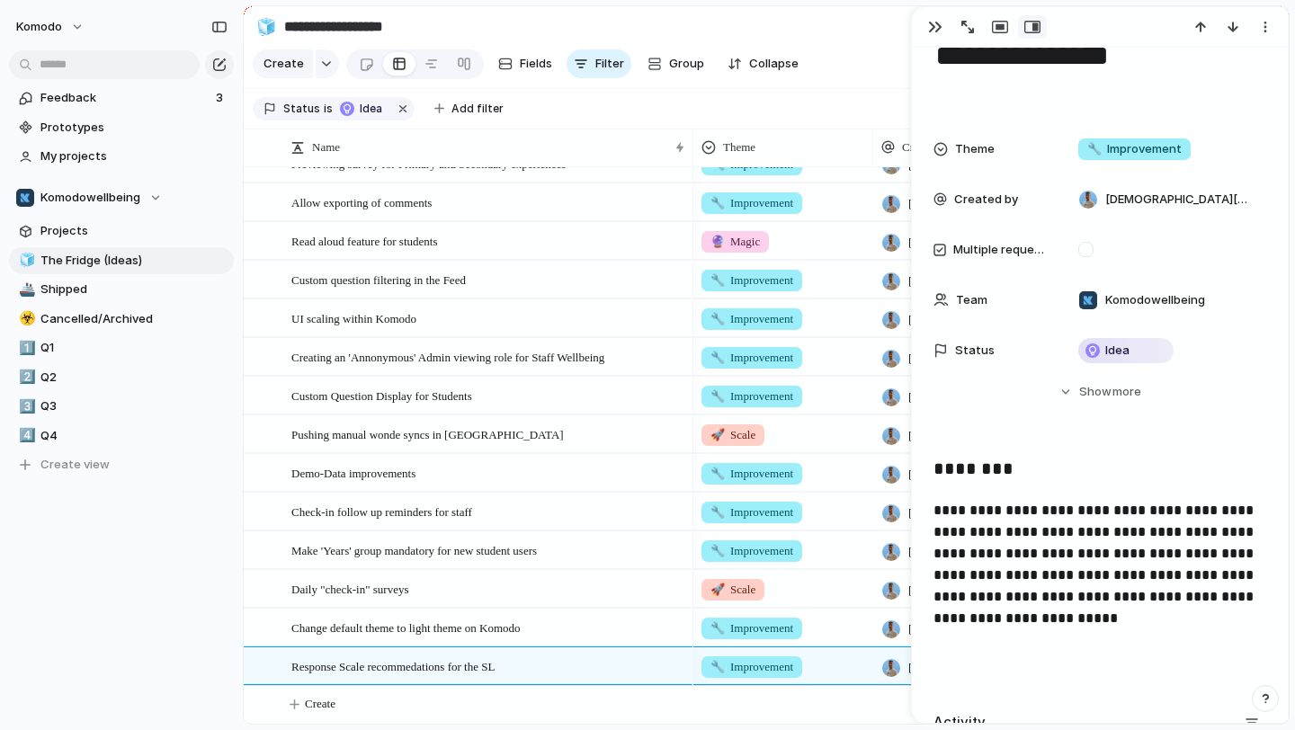
scroll to position [126, 0]
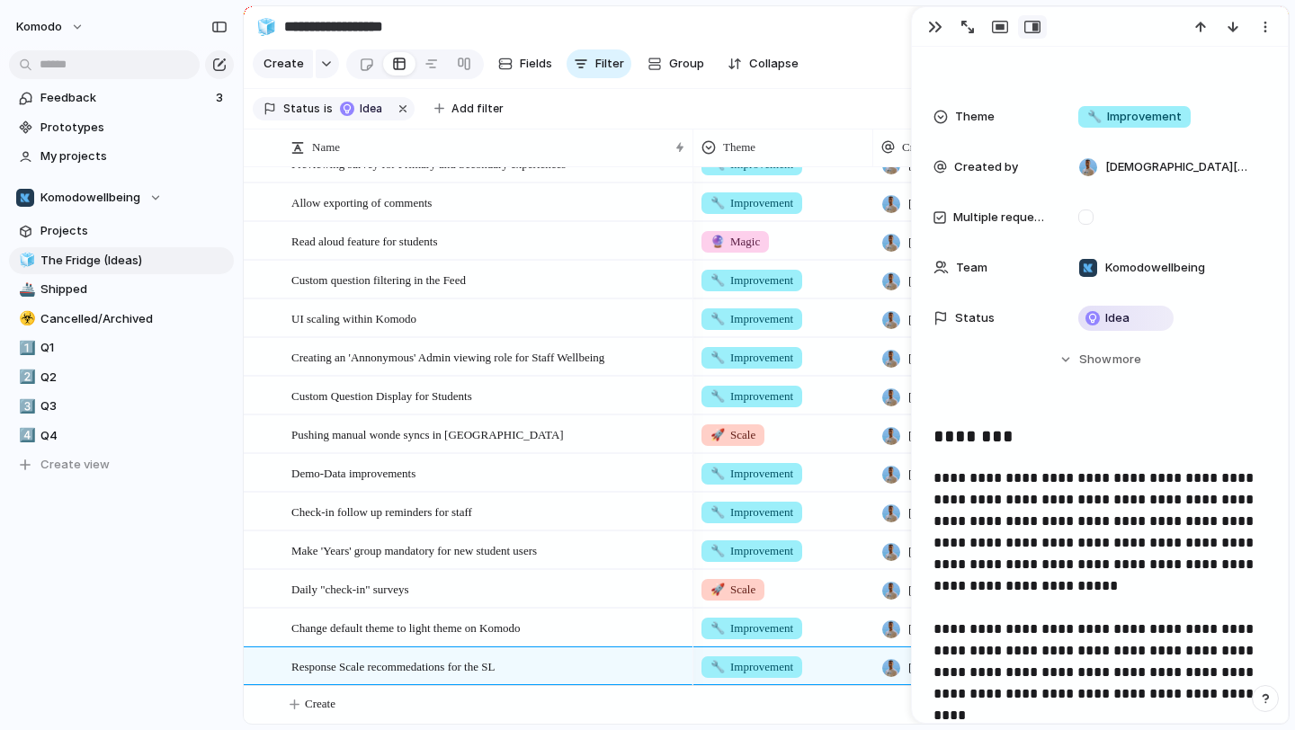
click at [976, 584] on p "**********" at bounding box center [1100, 586] width 333 height 237
click at [1148, 633] on p "**********" at bounding box center [1100, 586] width 333 height 237
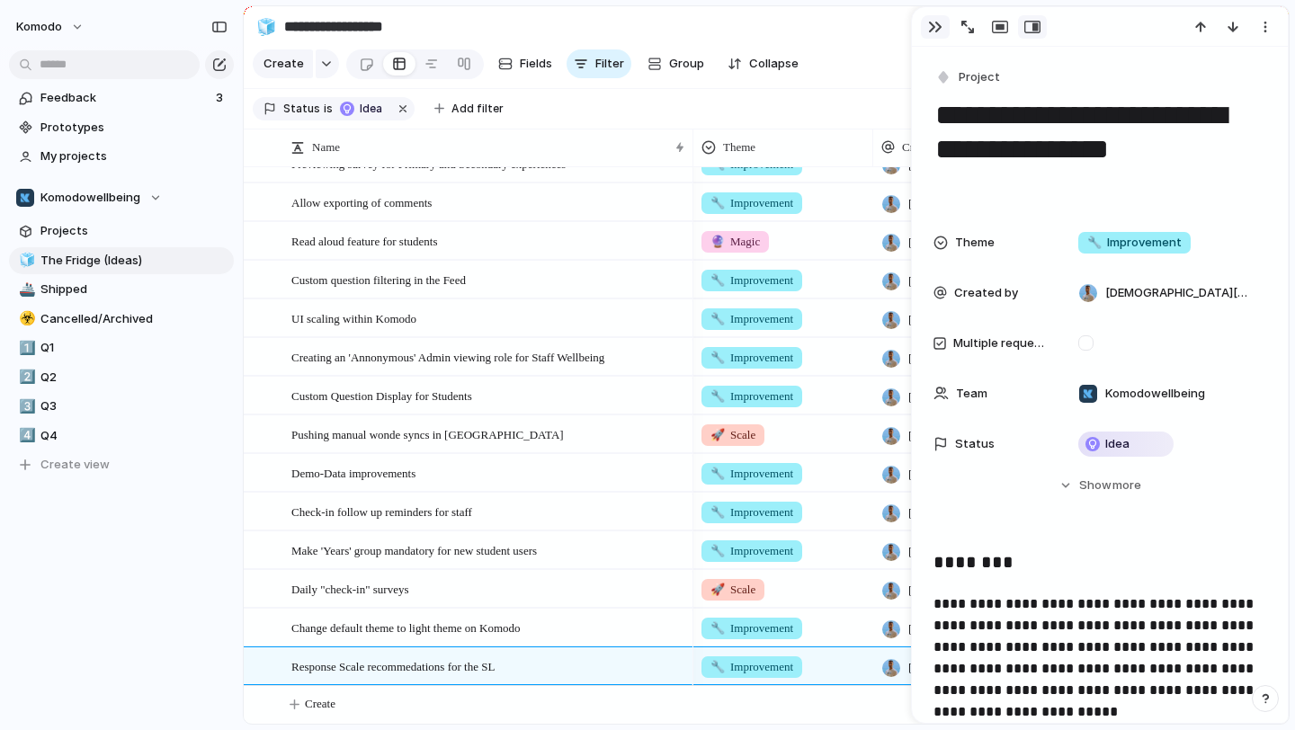
click at [931, 33] on div "button" at bounding box center [935, 27] width 14 height 14
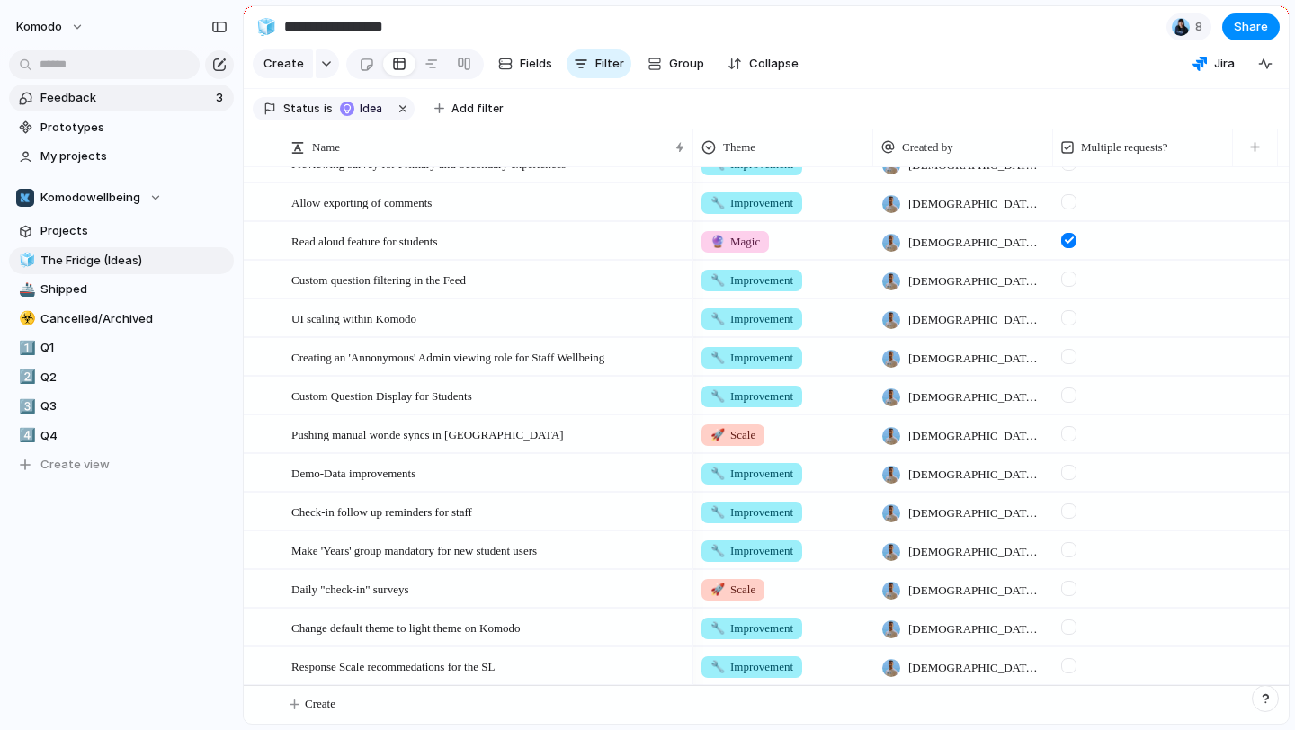
click at [145, 106] on span "Feedback" at bounding box center [125, 98] width 170 height 18
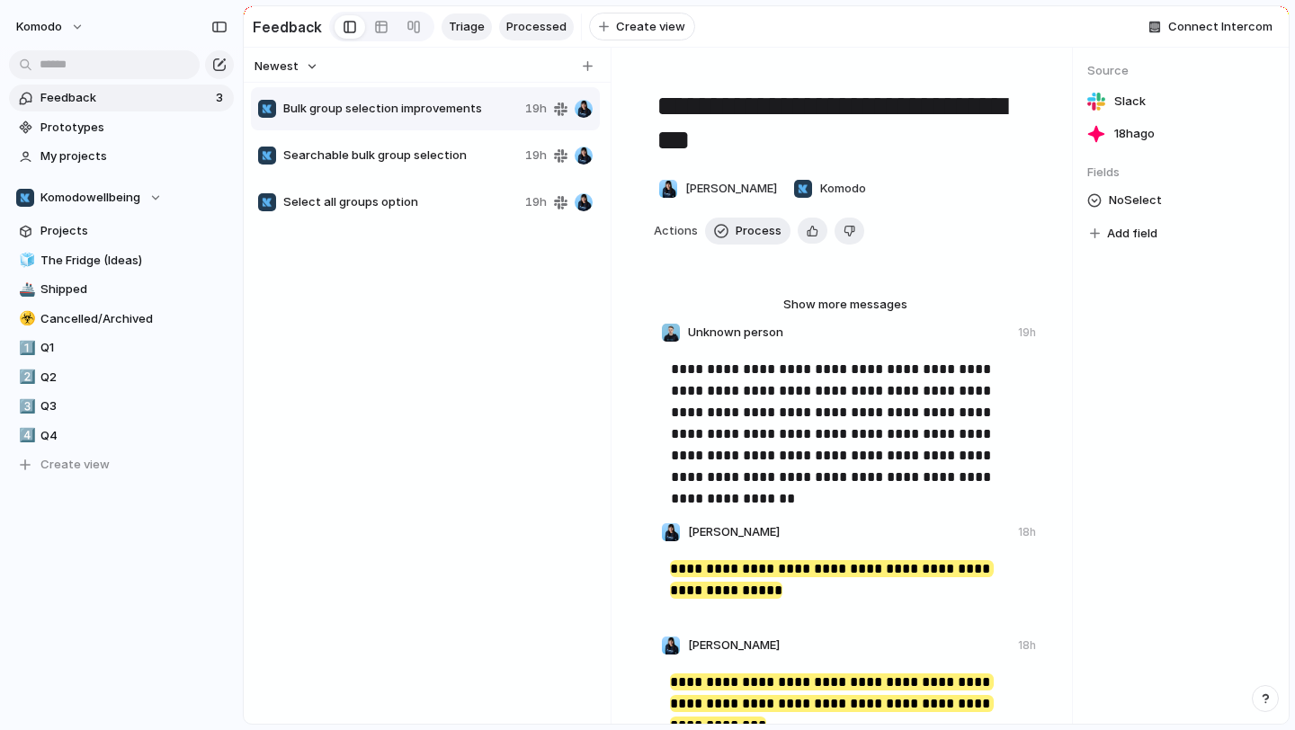
click at [514, 28] on span "Processed" at bounding box center [536, 27] width 60 height 18
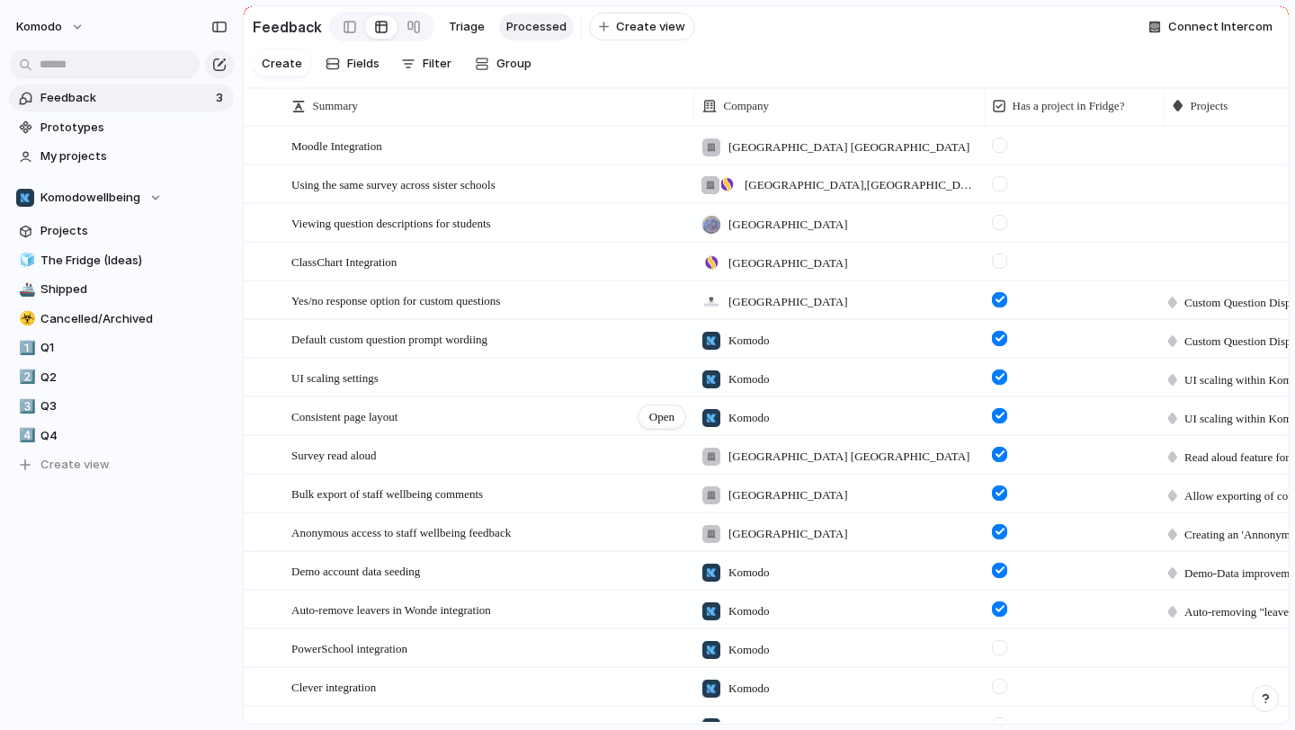
scroll to position [951, 0]
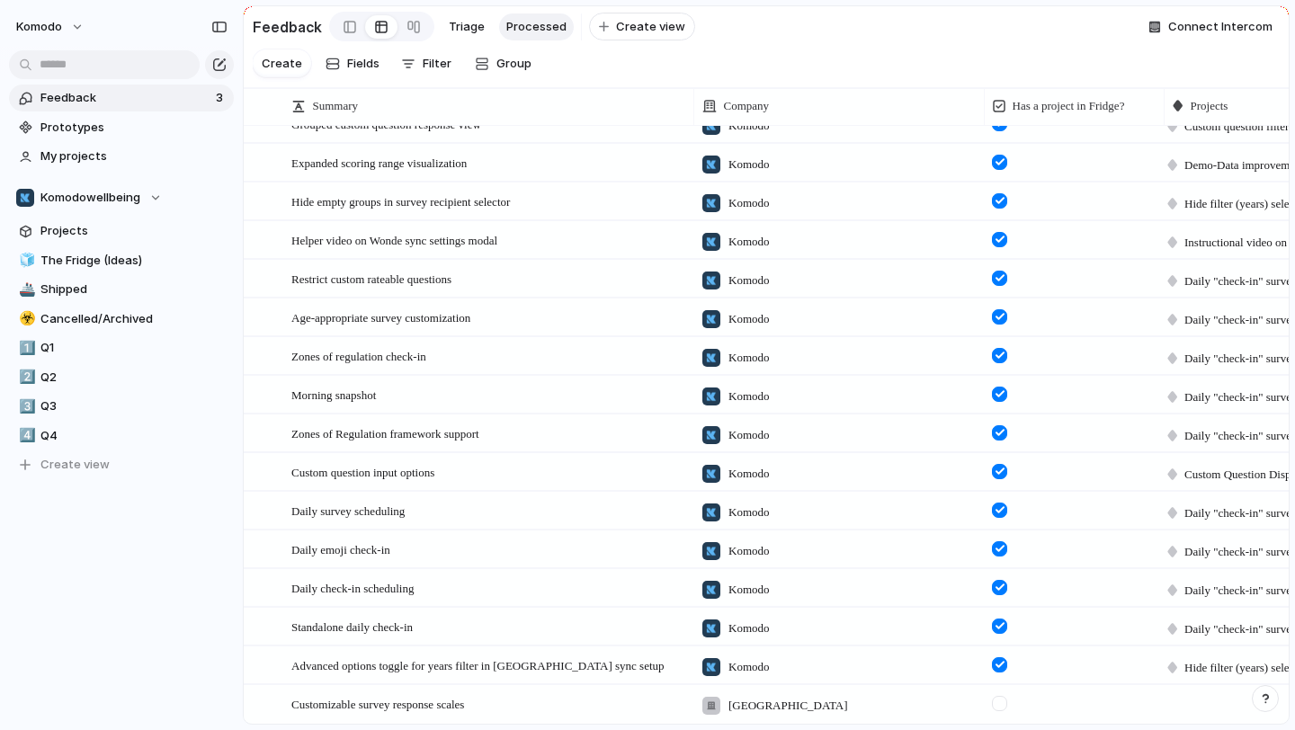
click at [1003, 702] on div at bounding box center [999, 703] width 15 height 15
click at [1176, 710] on div at bounding box center [1254, 701] width 178 height 31
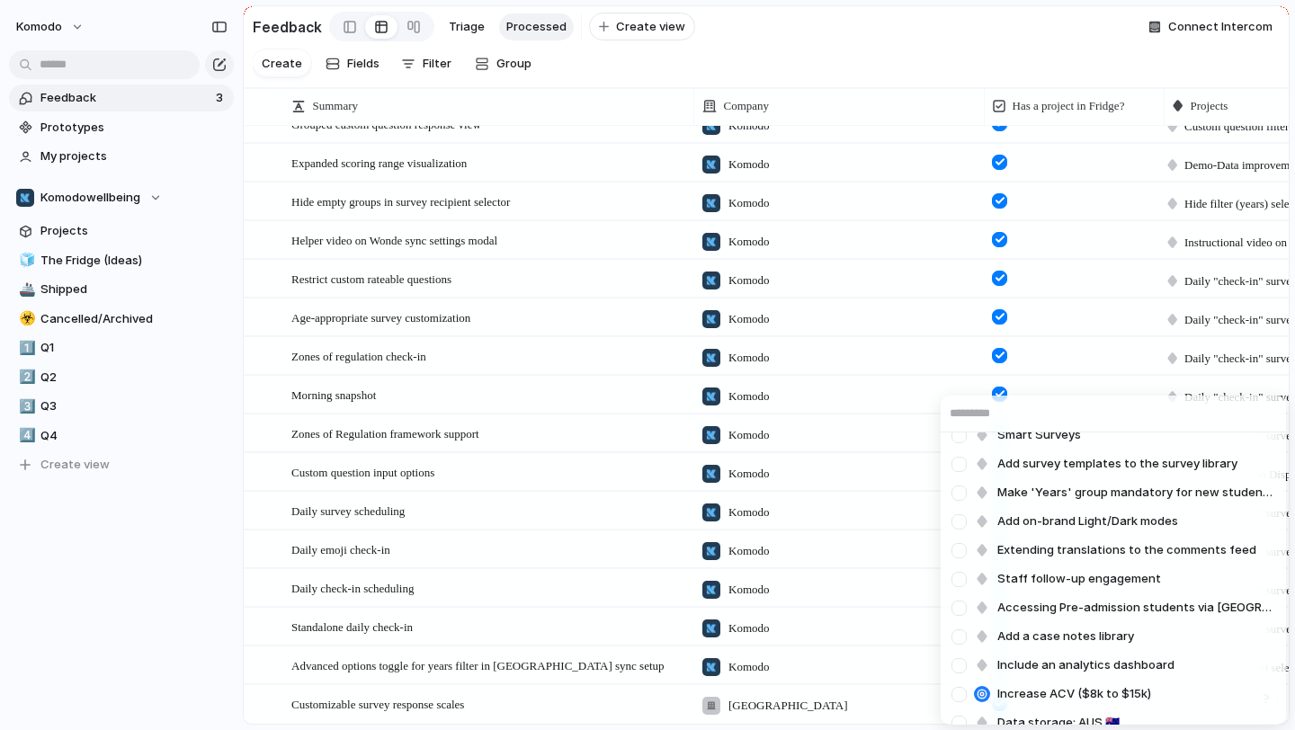
scroll to position [2422, 0]
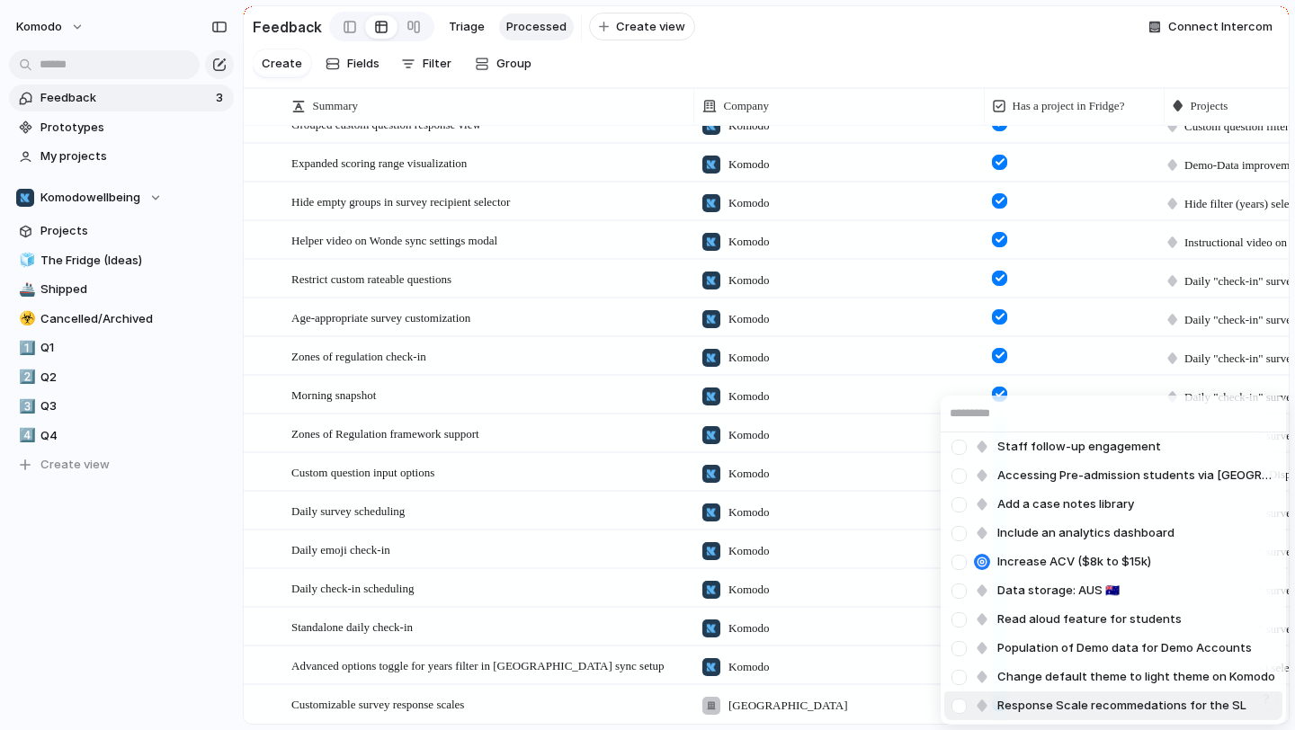
click at [1140, 710] on span "Response Scale recommedations for the SL" at bounding box center [1121, 706] width 249 height 18
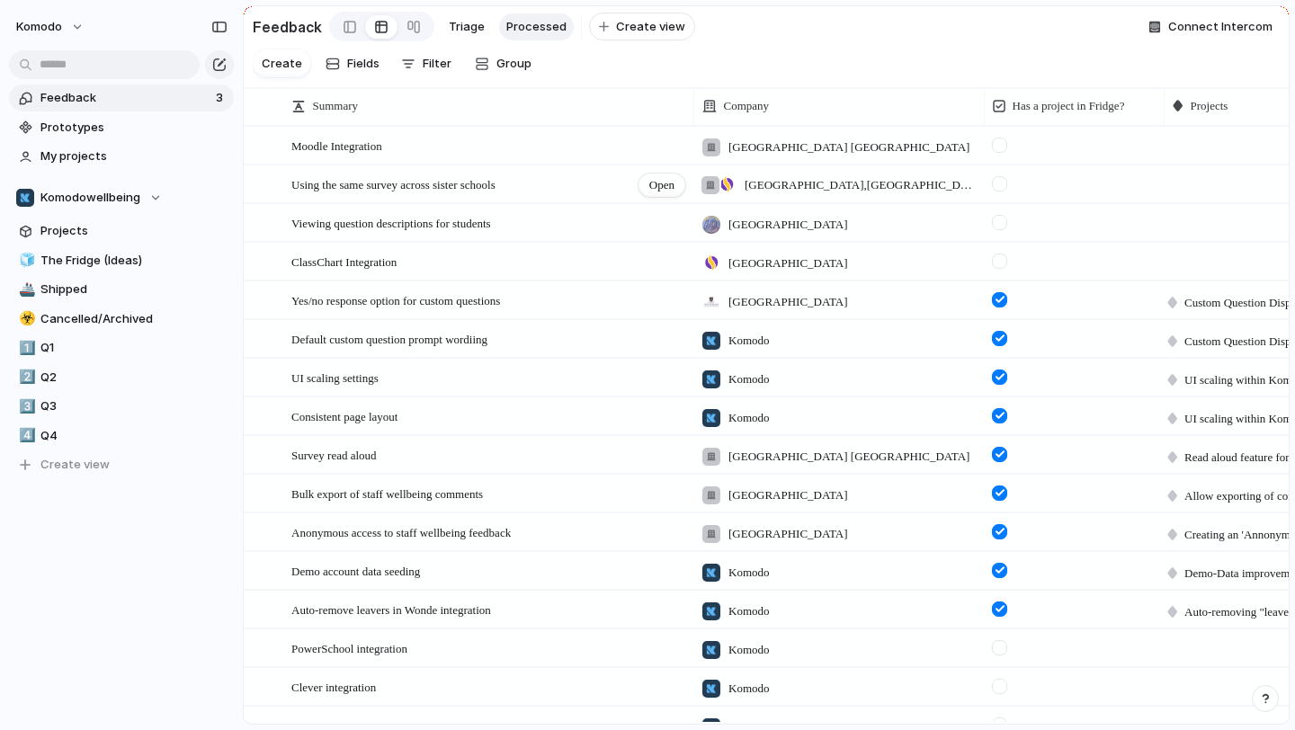
scroll to position [46, 0]
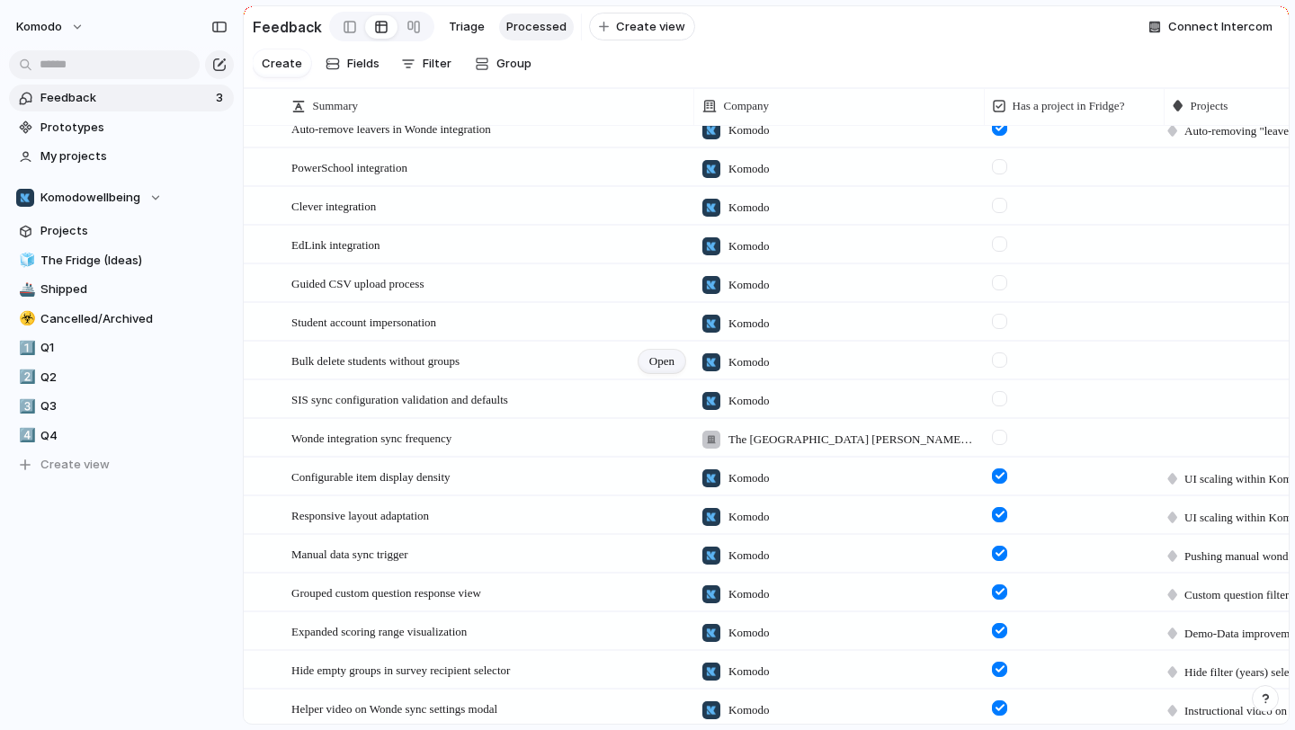
click at [649, 361] on span "Open" at bounding box center [661, 362] width 25 height 18
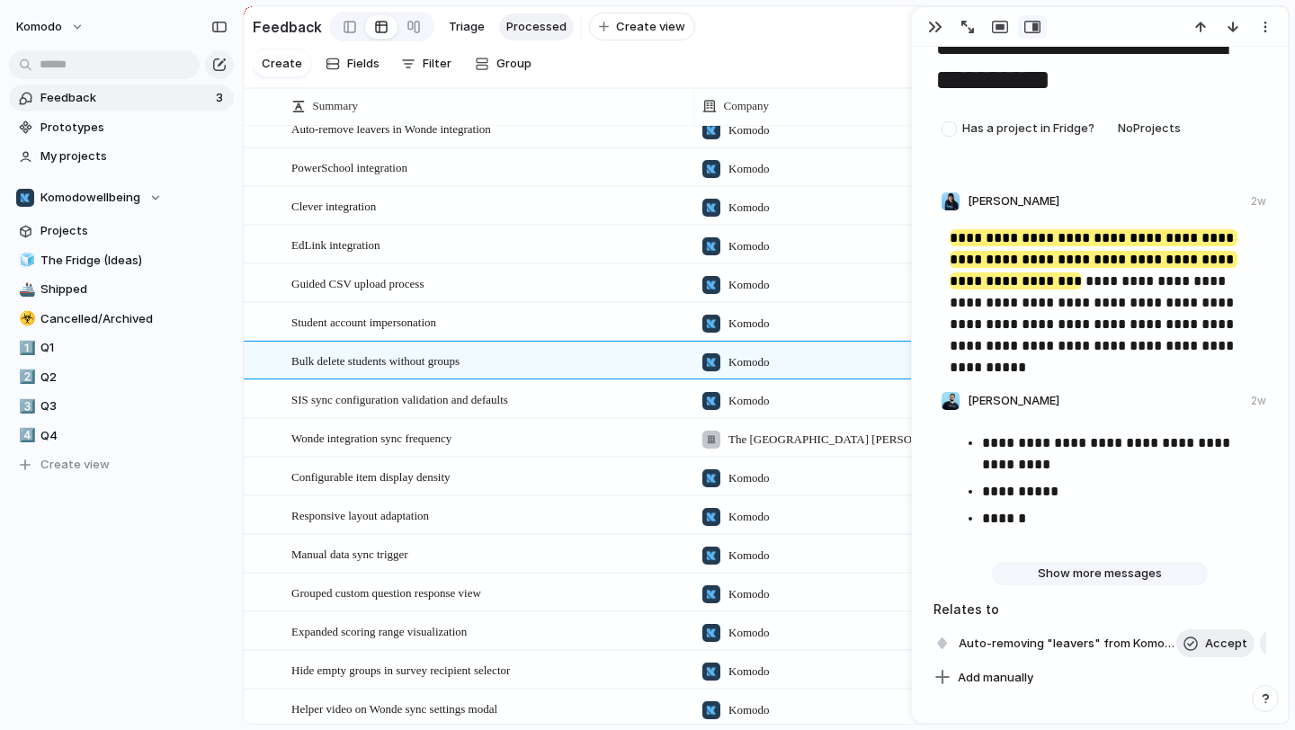
click at [1086, 576] on span "Show more messages" at bounding box center [1100, 574] width 124 height 18
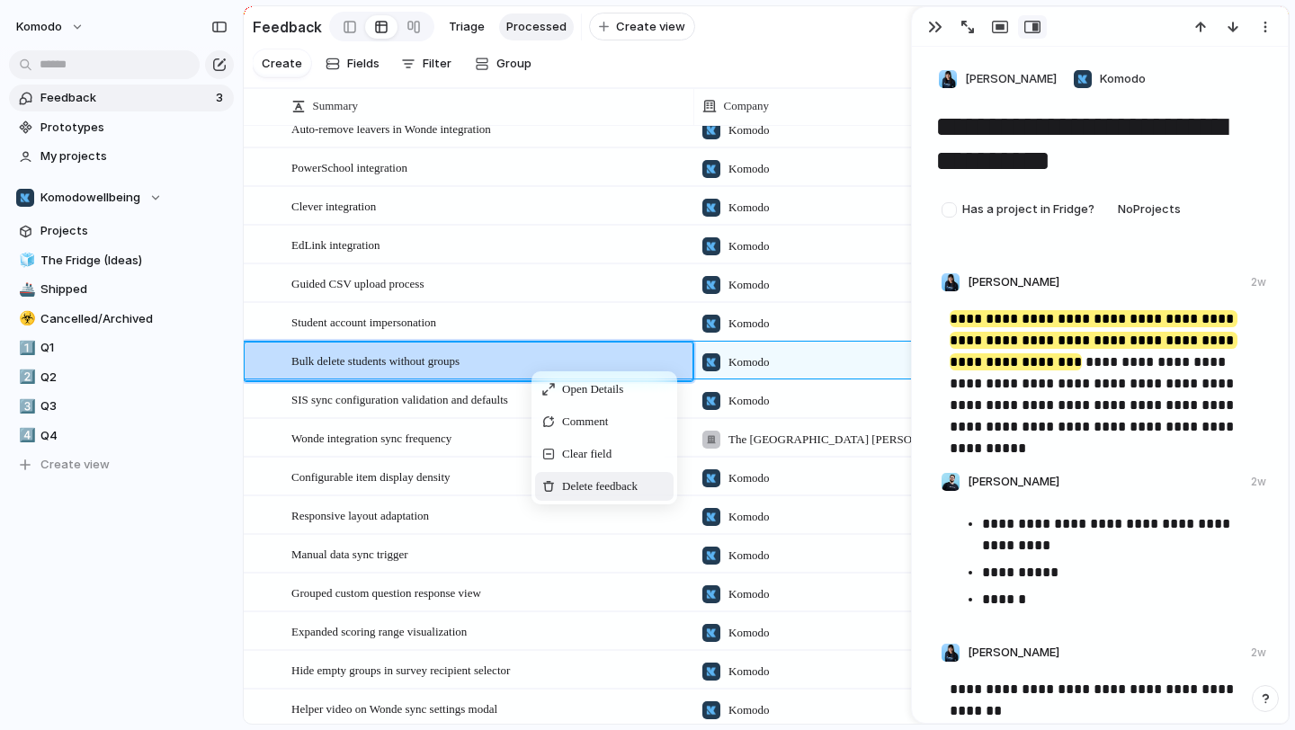
click at [588, 483] on span "Delete feedback" at bounding box center [600, 487] width 76 height 18
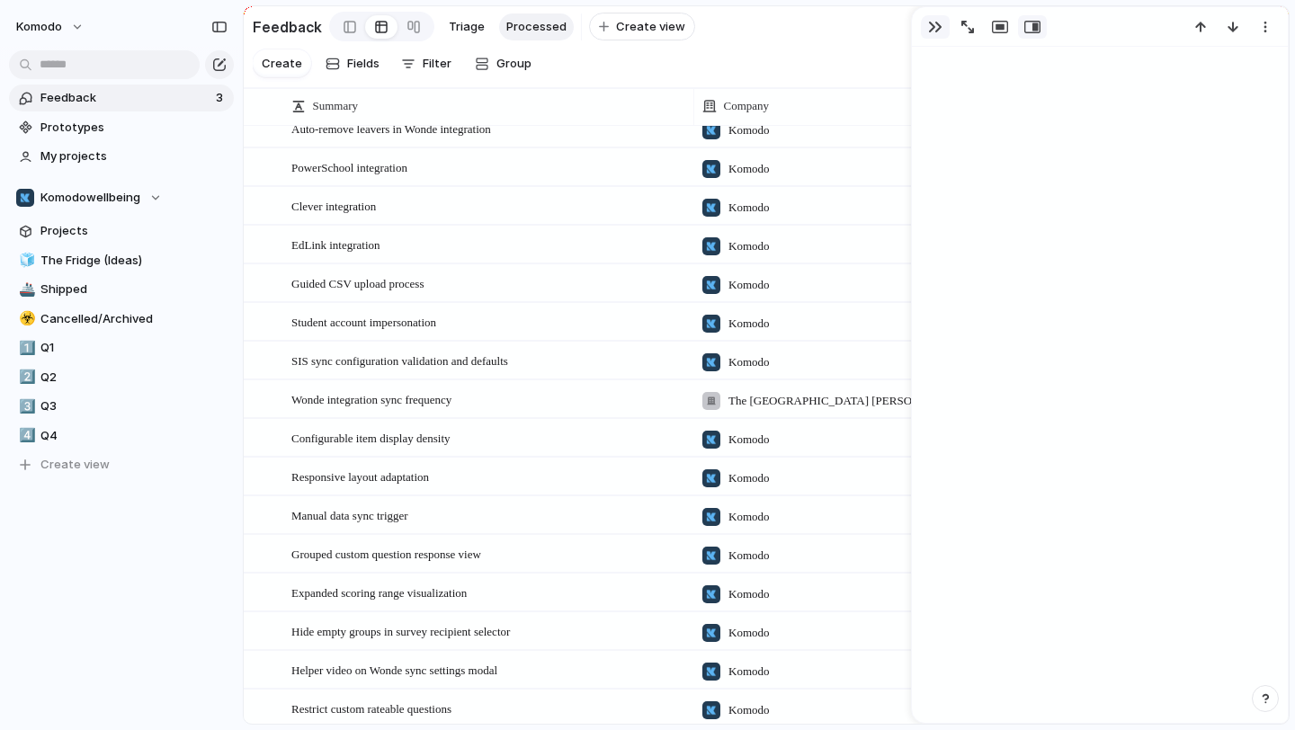
click at [928, 22] on div "button" at bounding box center [935, 27] width 14 height 14
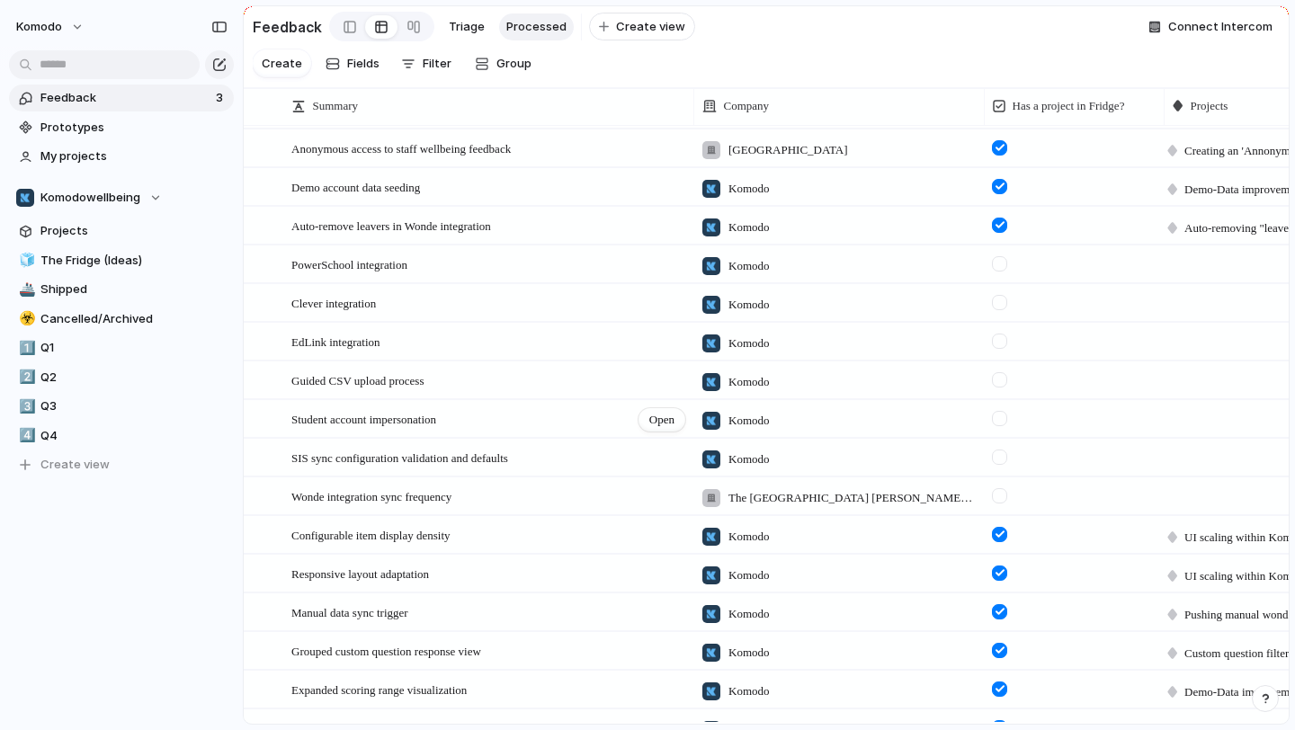
click at [587, 426] on div "Student account impersonation Open" at bounding box center [489, 420] width 396 height 38
click at [653, 425] on span "Open" at bounding box center [661, 420] width 25 height 18
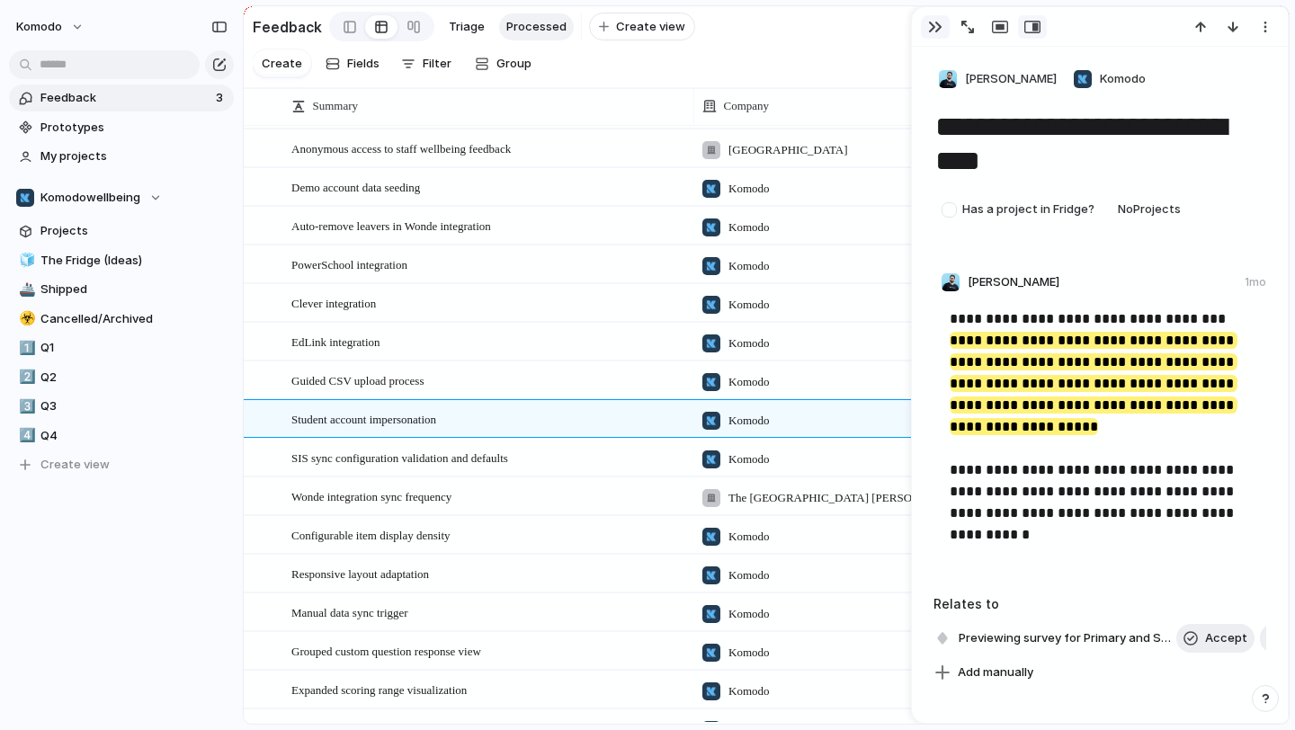
click at [928, 33] on div "button" at bounding box center [935, 27] width 14 height 14
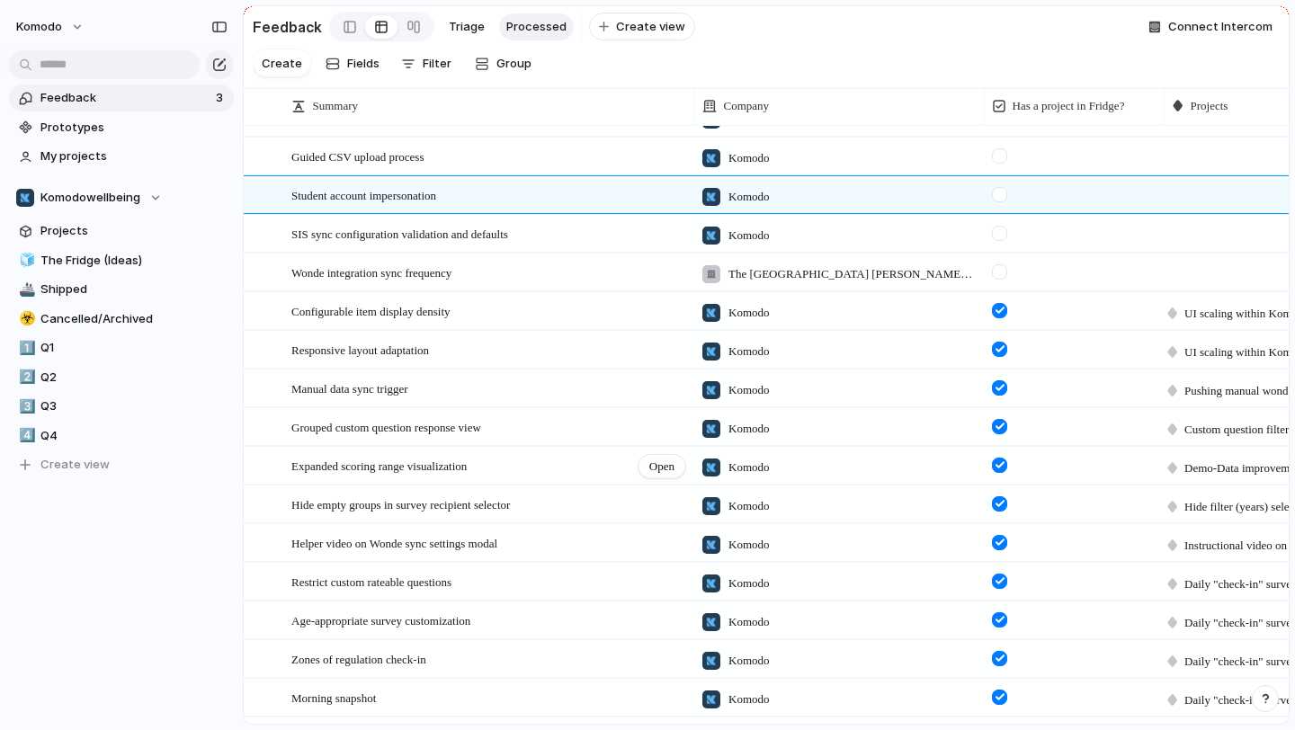
scroll to position [782, 0]
